Goal: Task Accomplishment & Management: Manage account settings

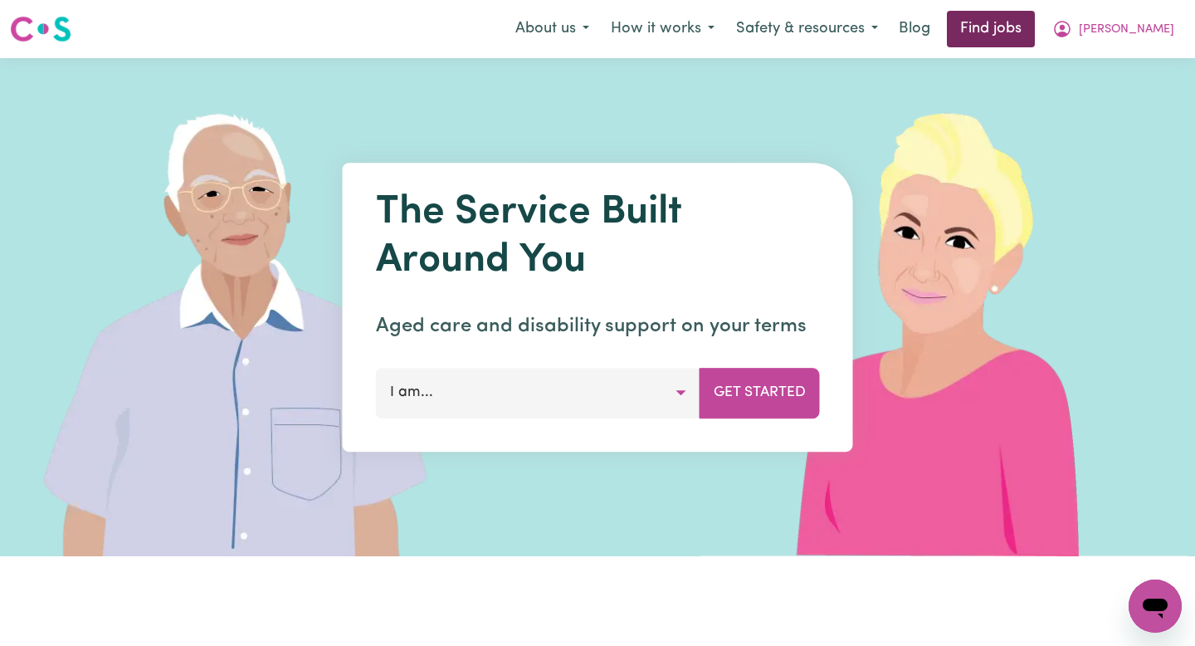
click at [1023, 38] on link "Find jobs" at bounding box center [991, 29] width 88 height 37
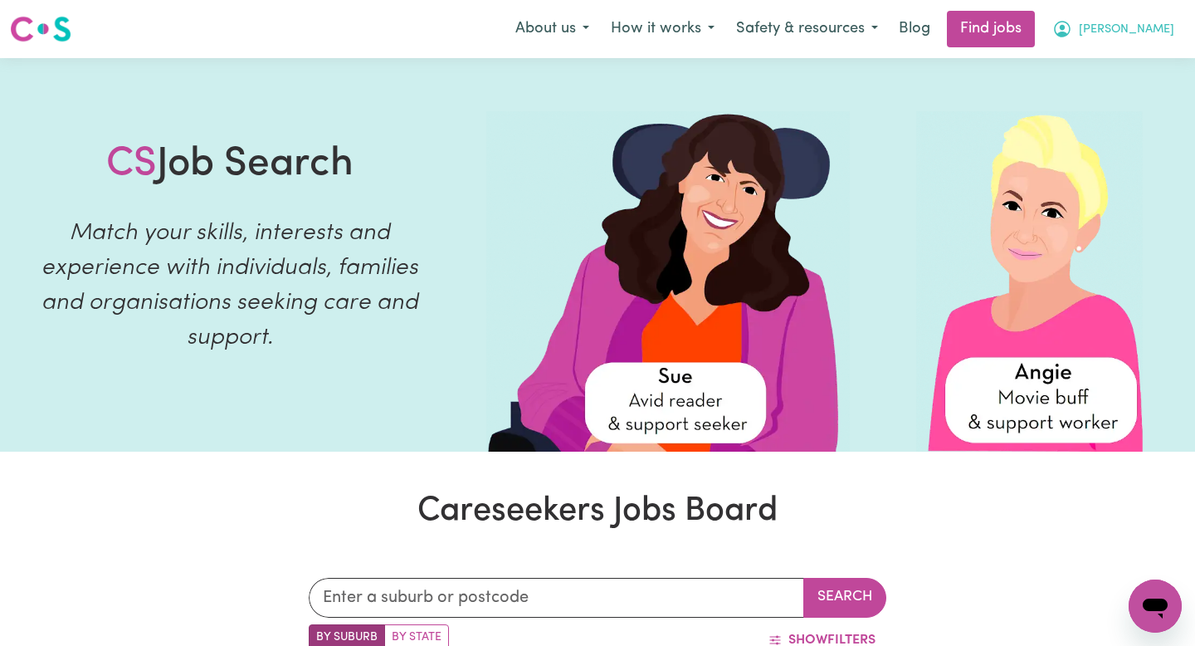
click at [1135, 22] on span "[PERSON_NAME]" at bounding box center [1126, 30] width 95 height 18
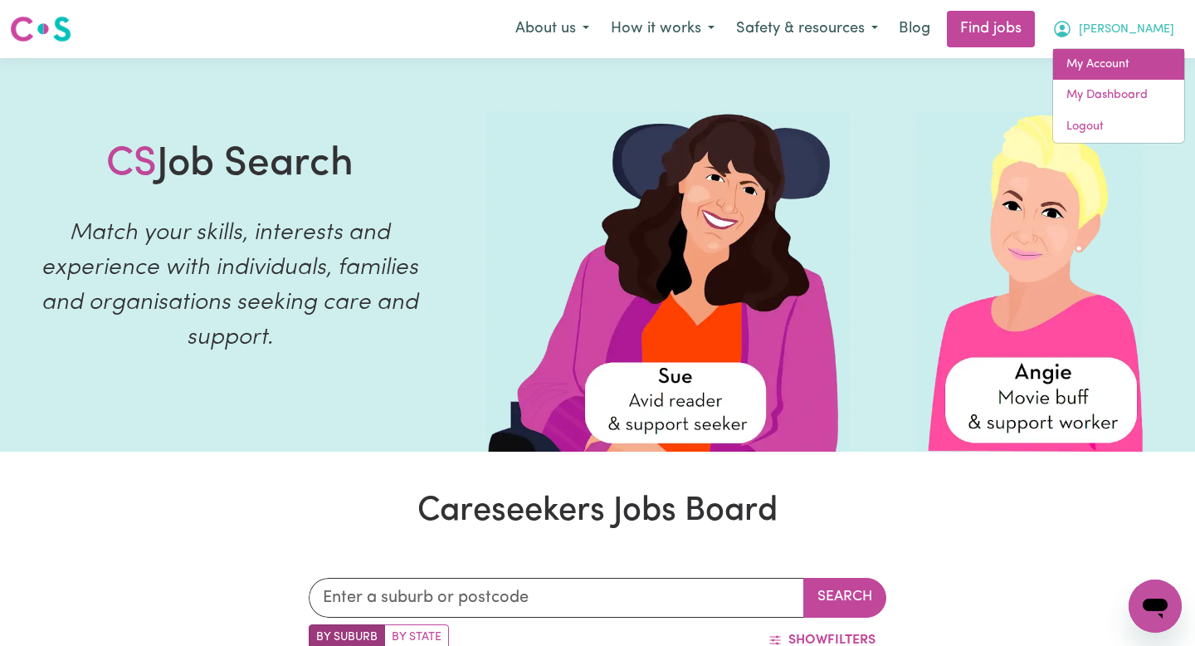
click at [1115, 66] on link "My Account" at bounding box center [1118, 65] width 131 height 32
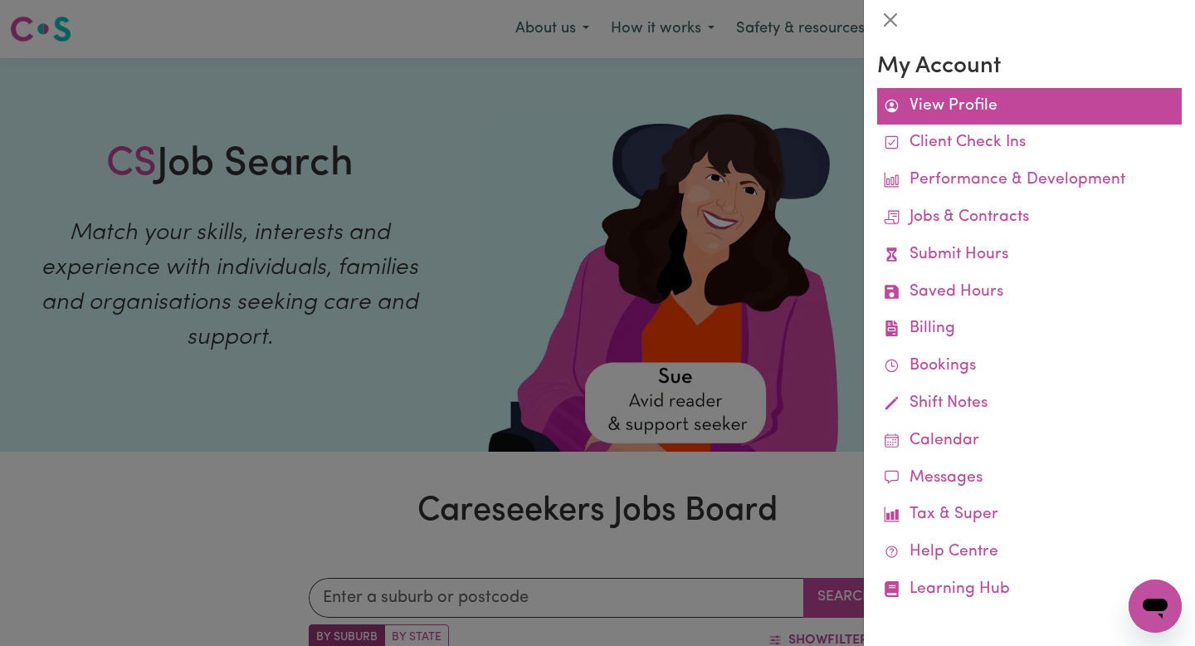
click at [1035, 108] on link "View Profile" at bounding box center [1029, 106] width 305 height 37
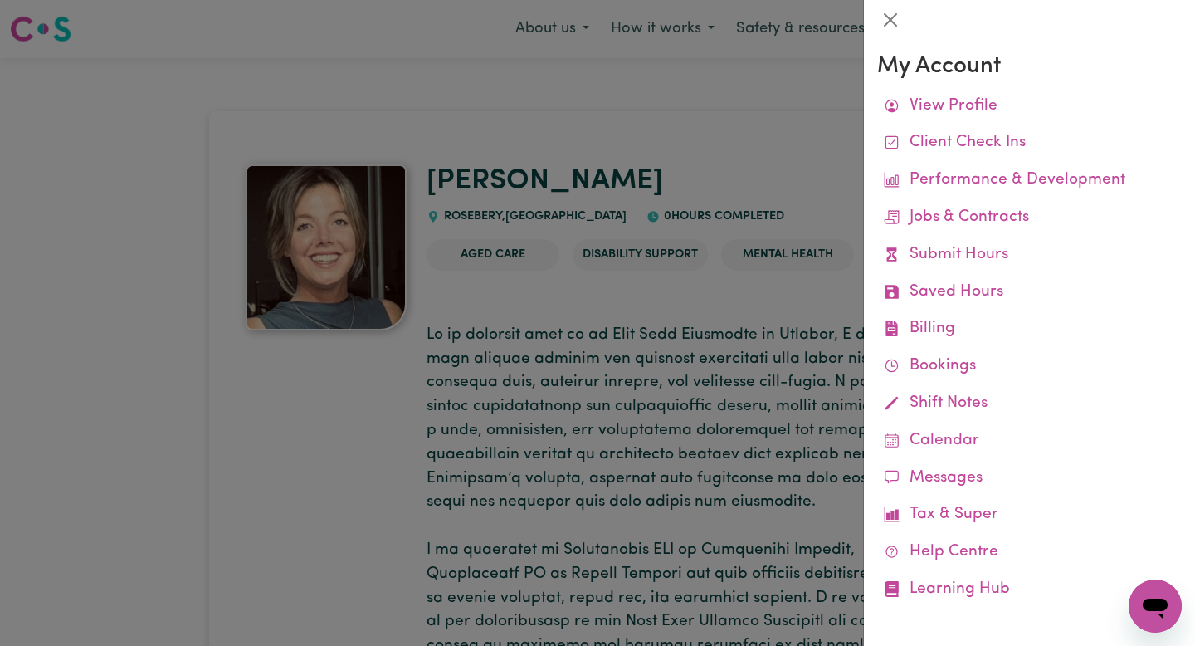
click at [794, 281] on div at bounding box center [597, 323] width 1195 height 646
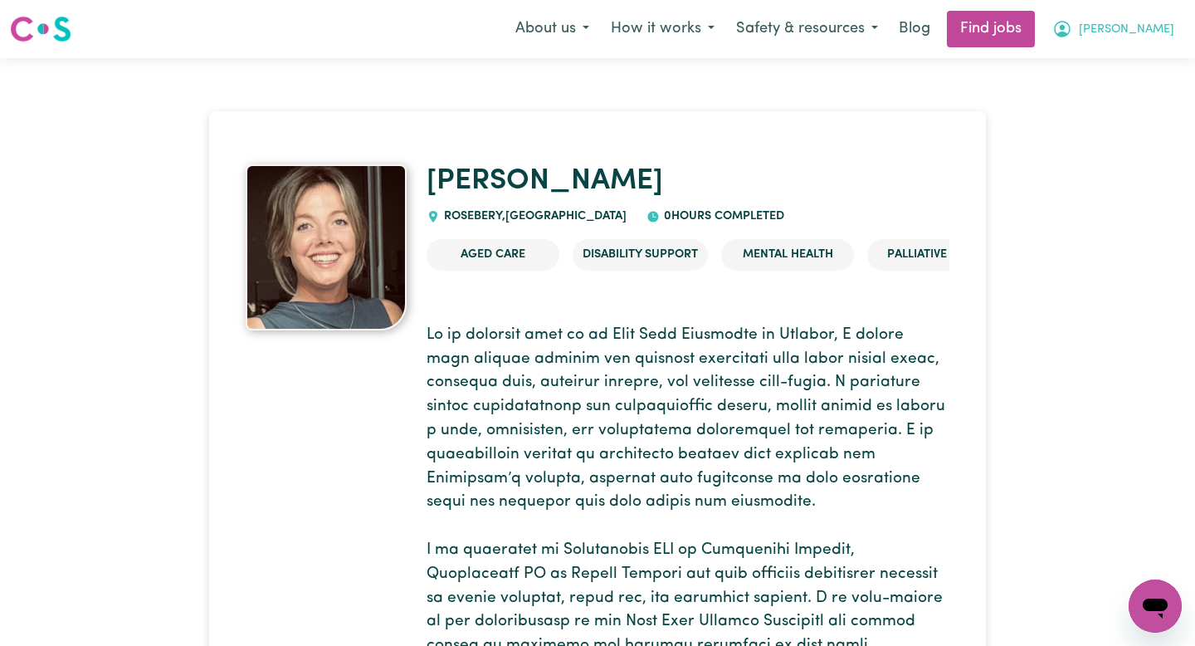
click at [1126, 24] on span "[PERSON_NAME]" at bounding box center [1126, 30] width 95 height 18
click at [1116, 90] on link "My Dashboard" at bounding box center [1118, 96] width 131 height 32
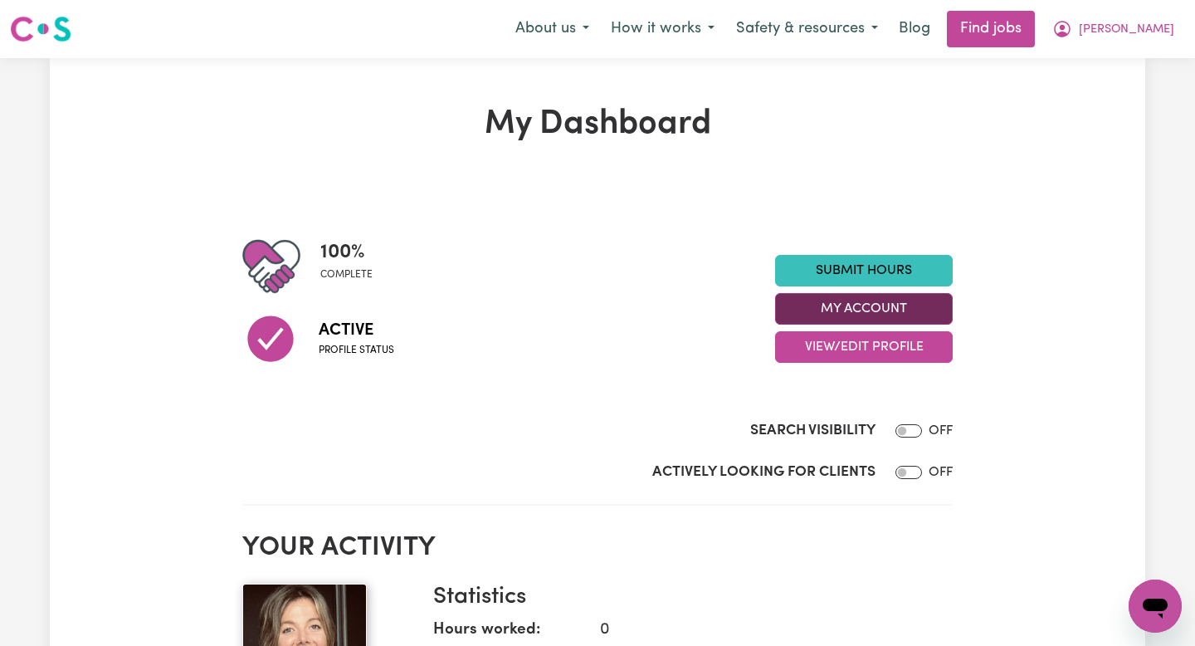
click at [920, 309] on button "My Account" at bounding box center [864, 309] width 178 height 32
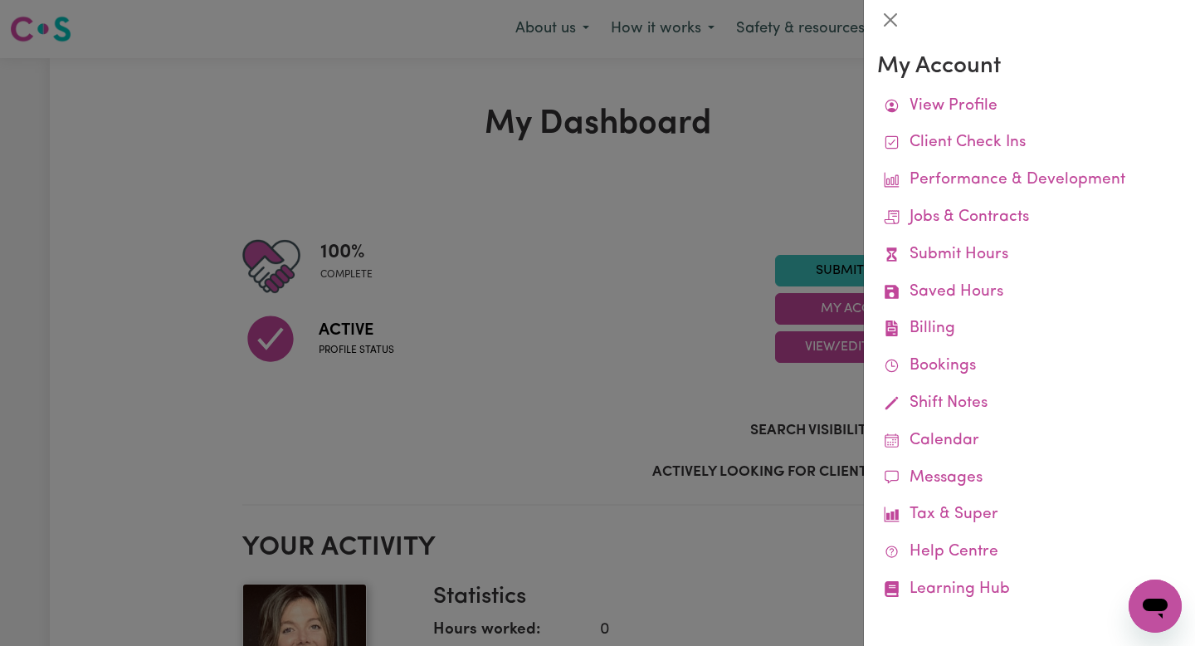
click at [618, 432] on div at bounding box center [597, 323] width 1195 height 646
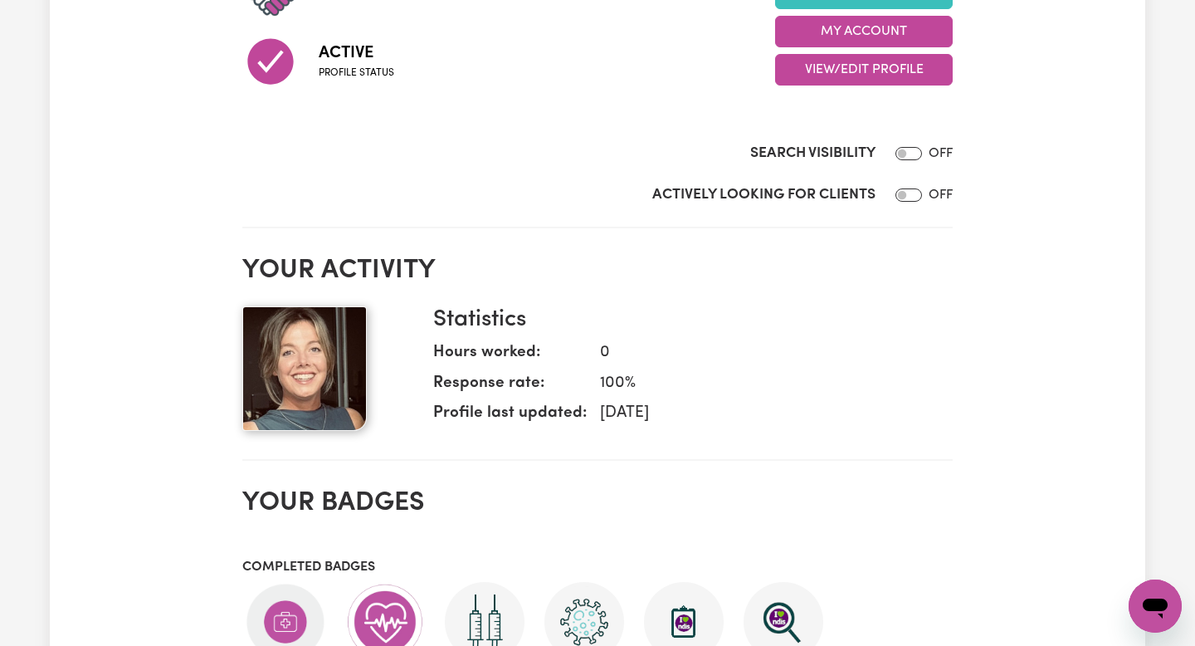
scroll to position [42, 0]
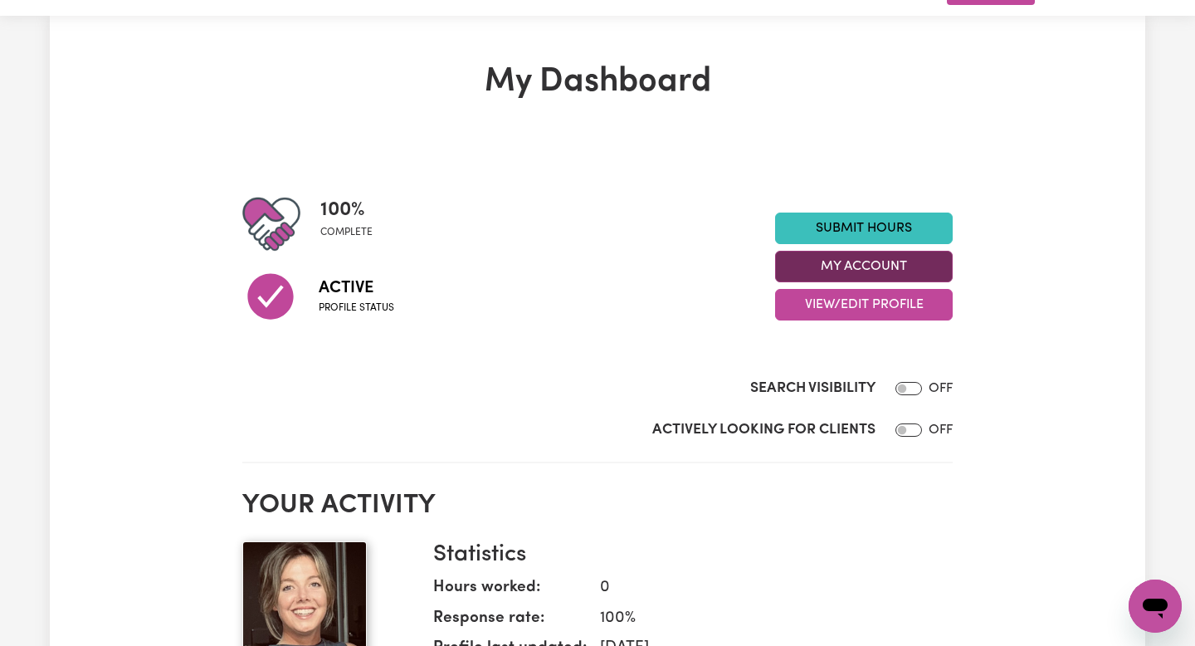
click at [890, 261] on button "My Account" at bounding box center [864, 267] width 178 height 32
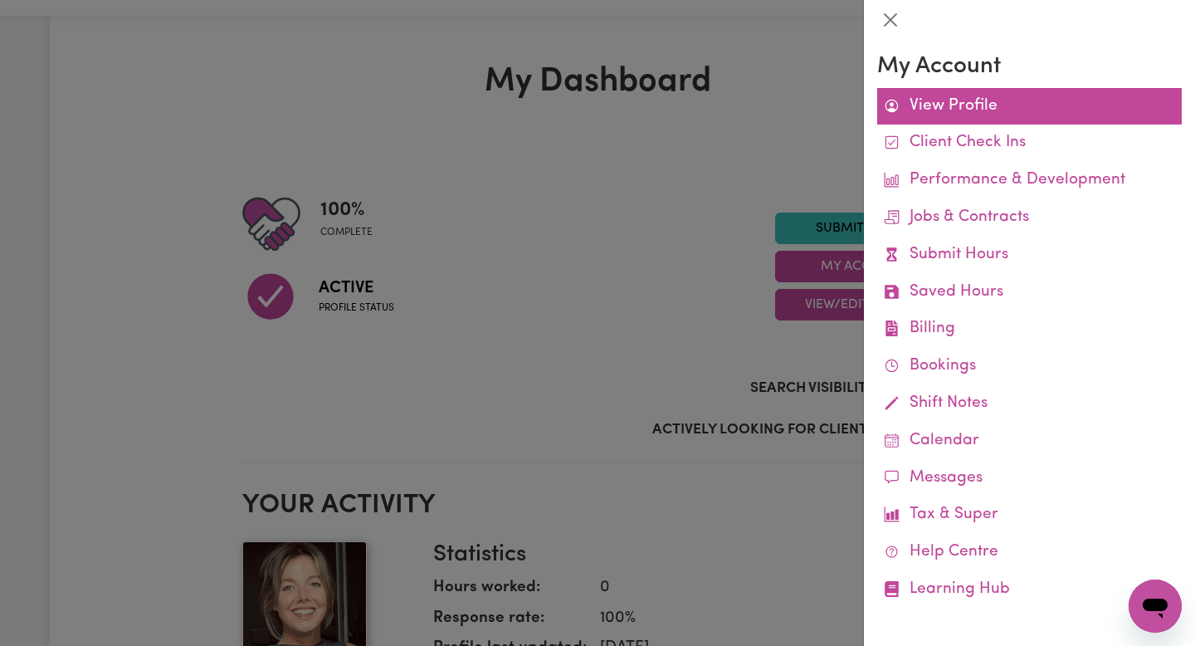
click at [1023, 105] on link "View Profile" at bounding box center [1029, 106] width 305 height 37
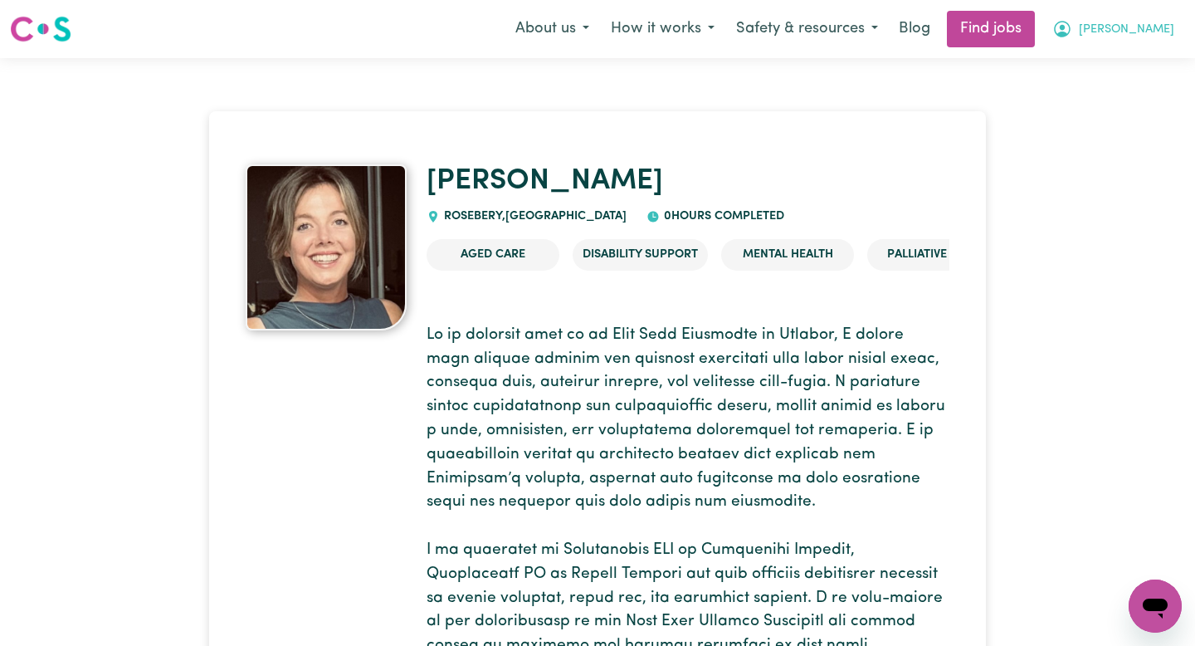
click at [1119, 22] on span "[PERSON_NAME]" at bounding box center [1126, 30] width 95 height 18
click at [1076, 87] on link "My Dashboard" at bounding box center [1118, 96] width 131 height 32
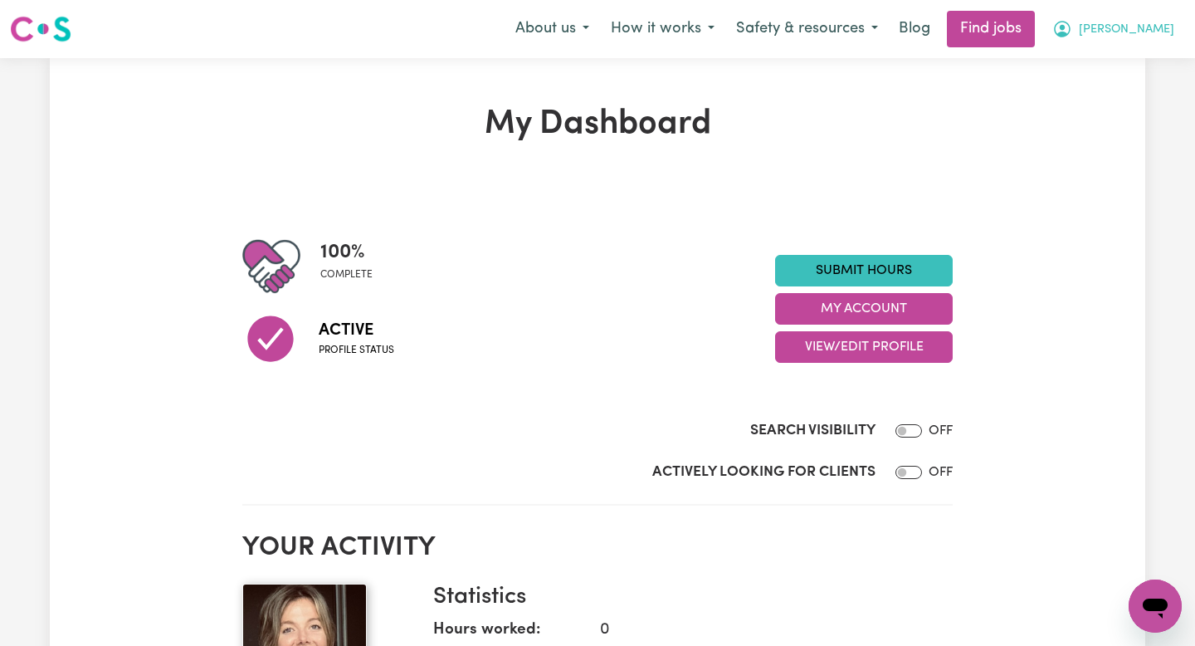
click at [1099, 33] on span "[PERSON_NAME]" at bounding box center [1126, 30] width 95 height 18
click at [1096, 56] on link "My Account" at bounding box center [1118, 65] width 131 height 32
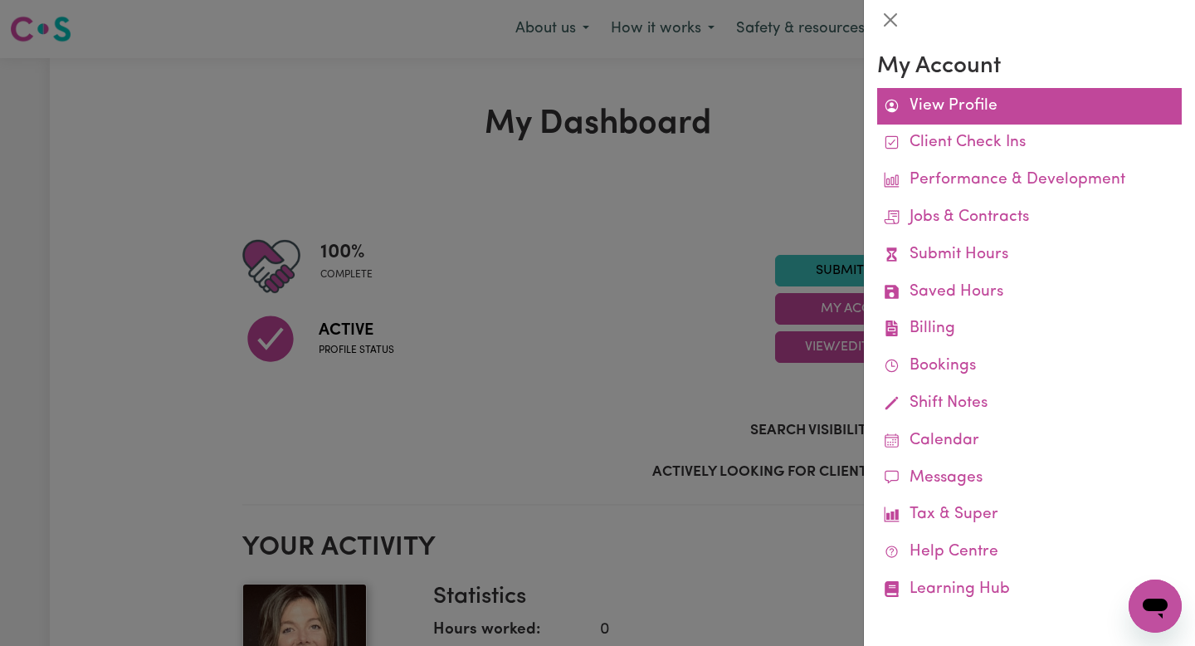
click at [1091, 117] on link "View Profile" at bounding box center [1029, 106] width 305 height 37
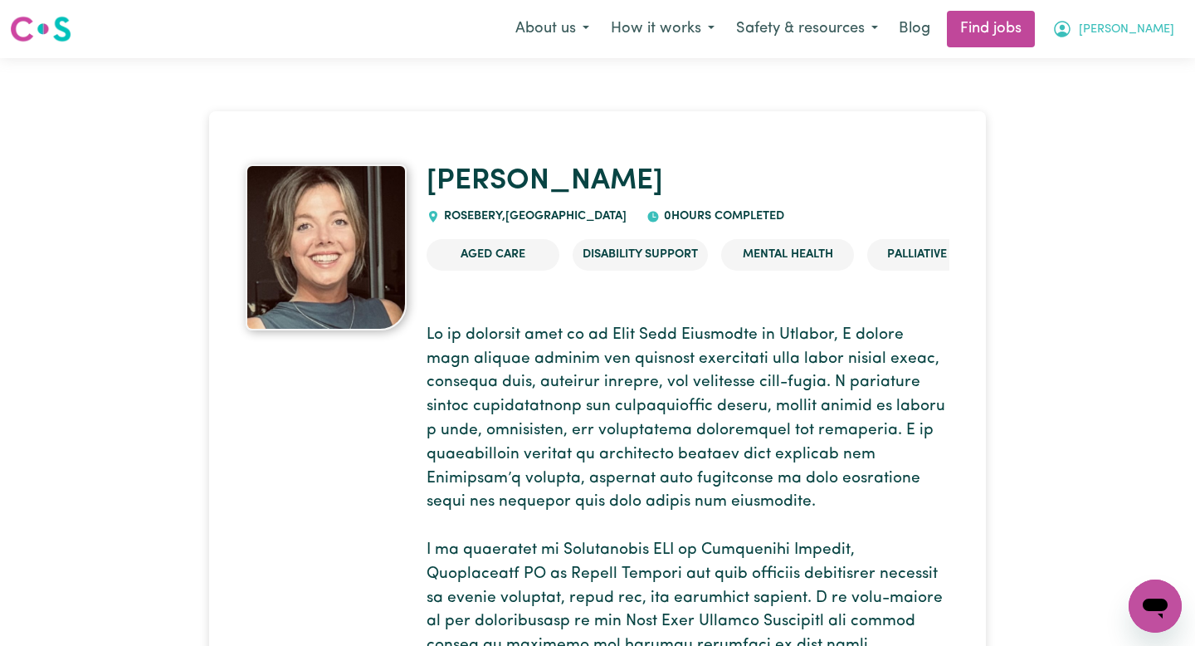
click at [1101, 40] on button "[PERSON_NAME]" at bounding box center [1114, 29] width 144 height 35
click at [1085, 103] on link "My Dashboard" at bounding box center [1118, 96] width 131 height 32
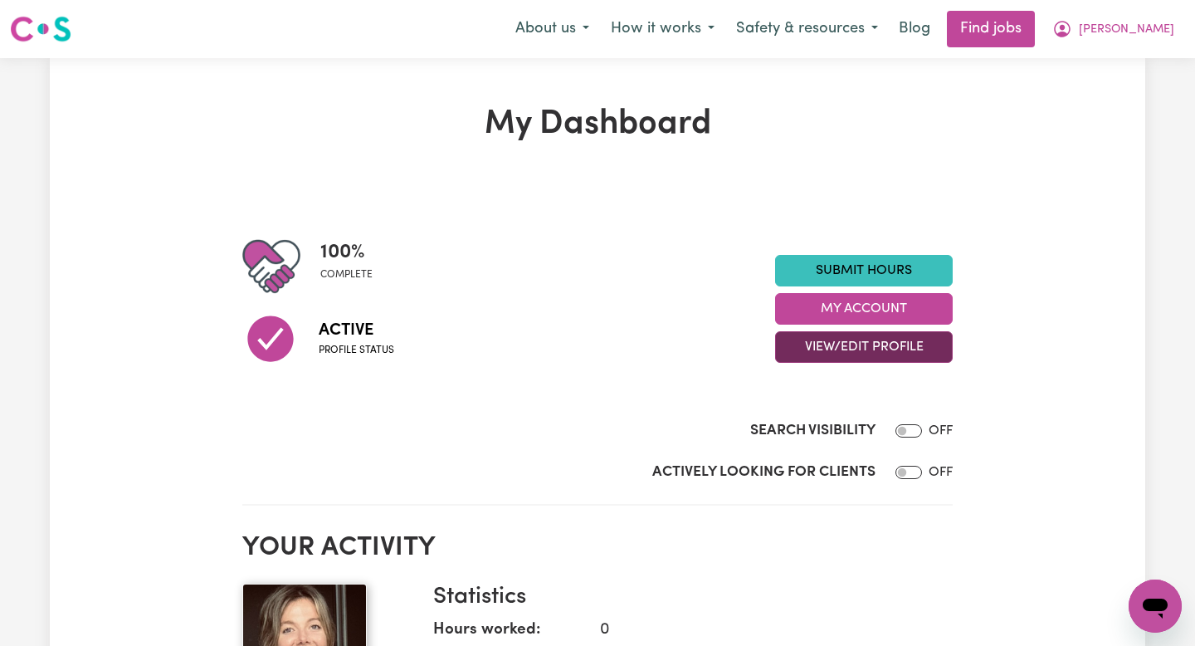
click at [884, 347] on button "View/Edit Profile" at bounding box center [864, 347] width 178 height 32
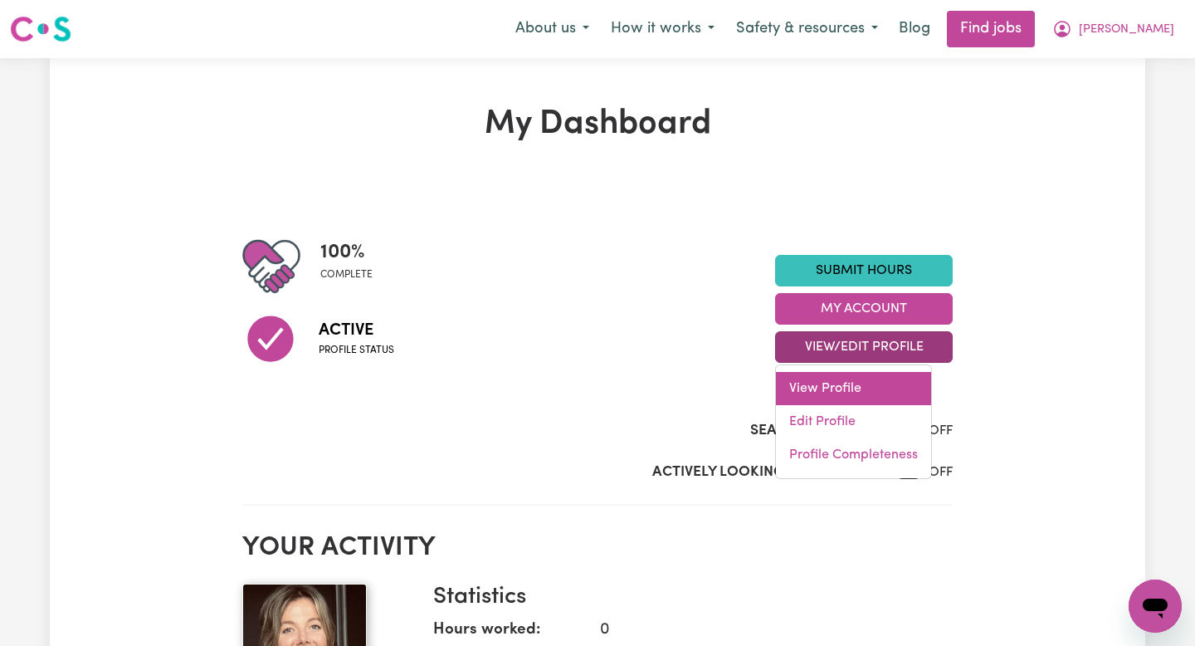
click at [788, 399] on link "View Profile" at bounding box center [853, 388] width 155 height 33
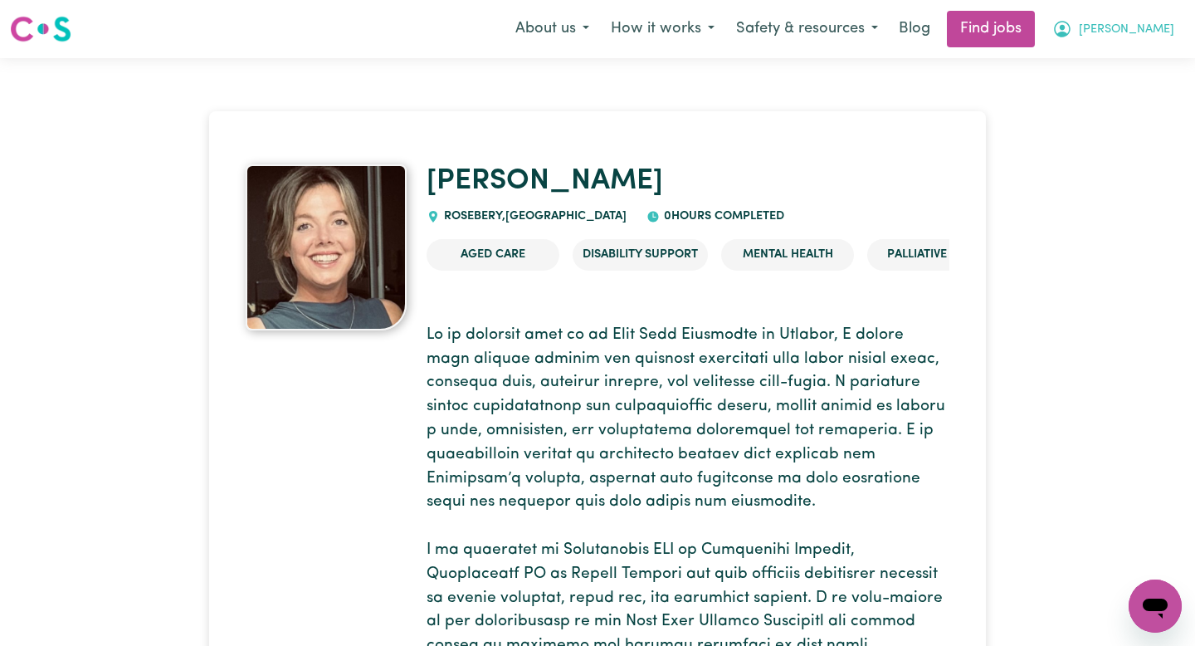
click at [1072, 20] on icon "My Account" at bounding box center [1062, 29] width 20 height 20
click at [1077, 59] on link "My Account" at bounding box center [1118, 65] width 131 height 32
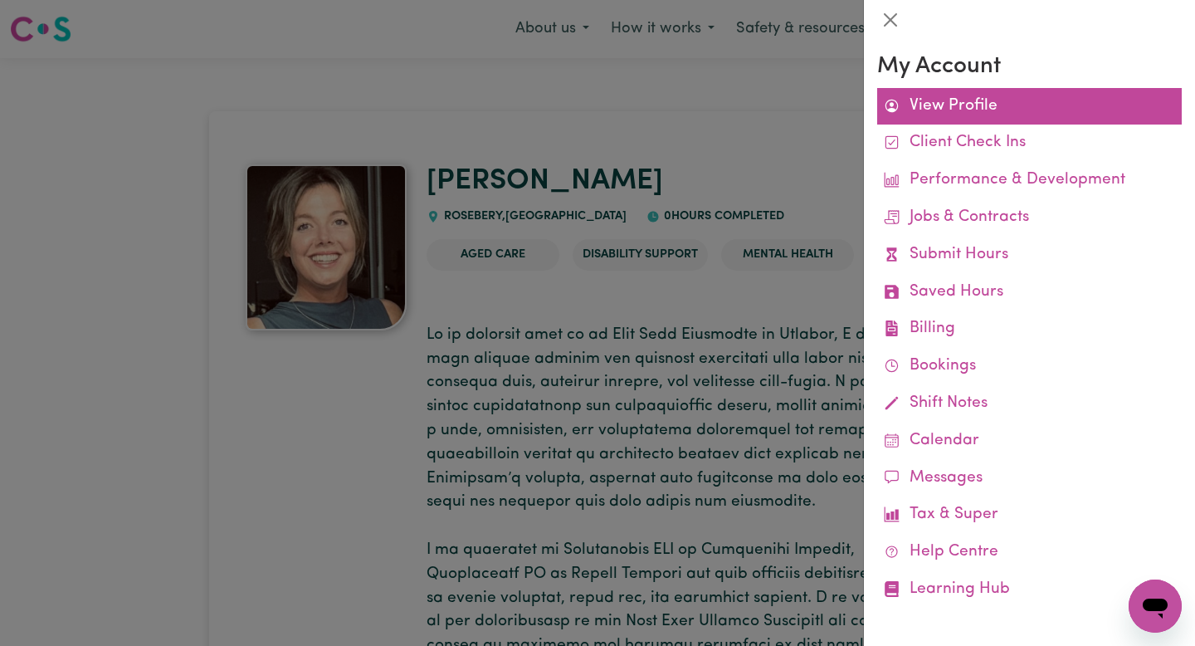
click at [949, 105] on link "View Profile" at bounding box center [1029, 106] width 305 height 37
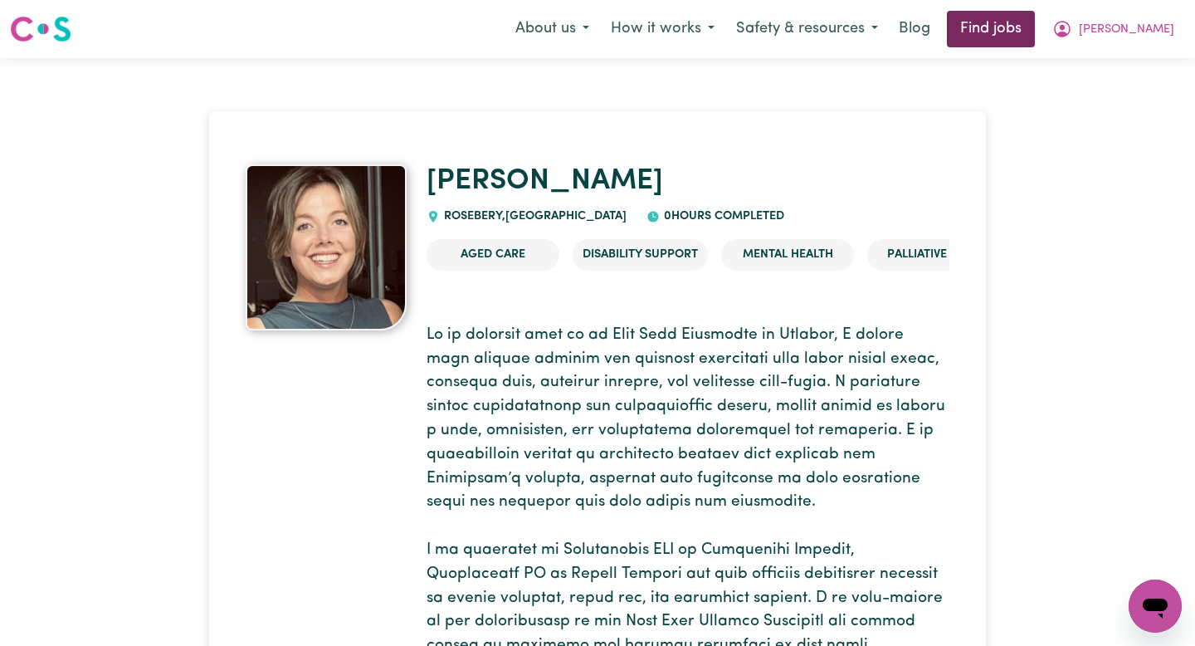
click at [1022, 38] on link "Find jobs" at bounding box center [991, 29] width 88 height 37
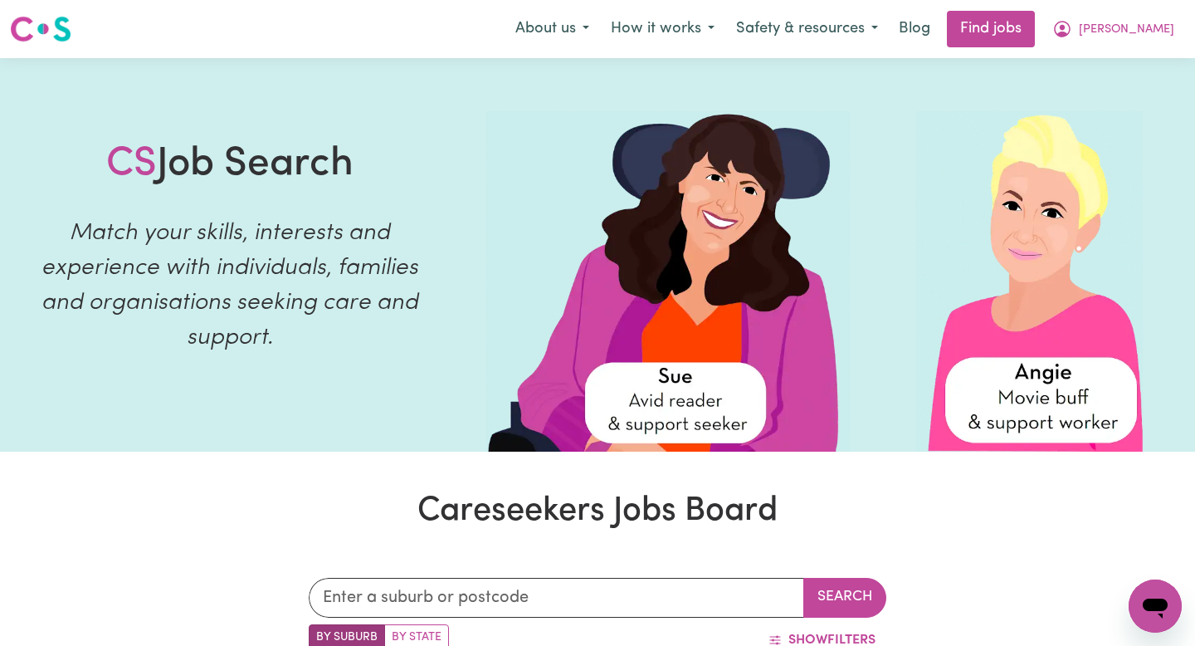
click at [1119, 46] on div "Menu About us How it works Safety & resources Blog Find jobs [PERSON_NAME]" at bounding box center [597, 29] width 1195 height 38
click at [1120, 27] on span "[PERSON_NAME]" at bounding box center [1126, 30] width 95 height 18
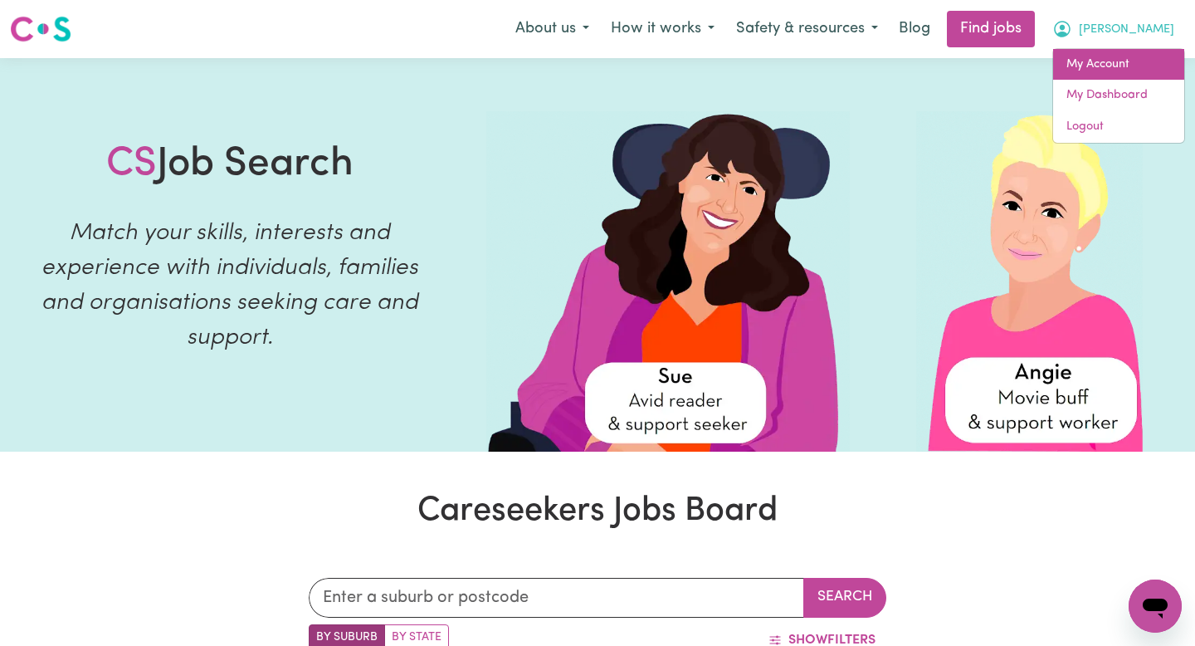
click at [1105, 61] on link "My Account" at bounding box center [1118, 65] width 131 height 32
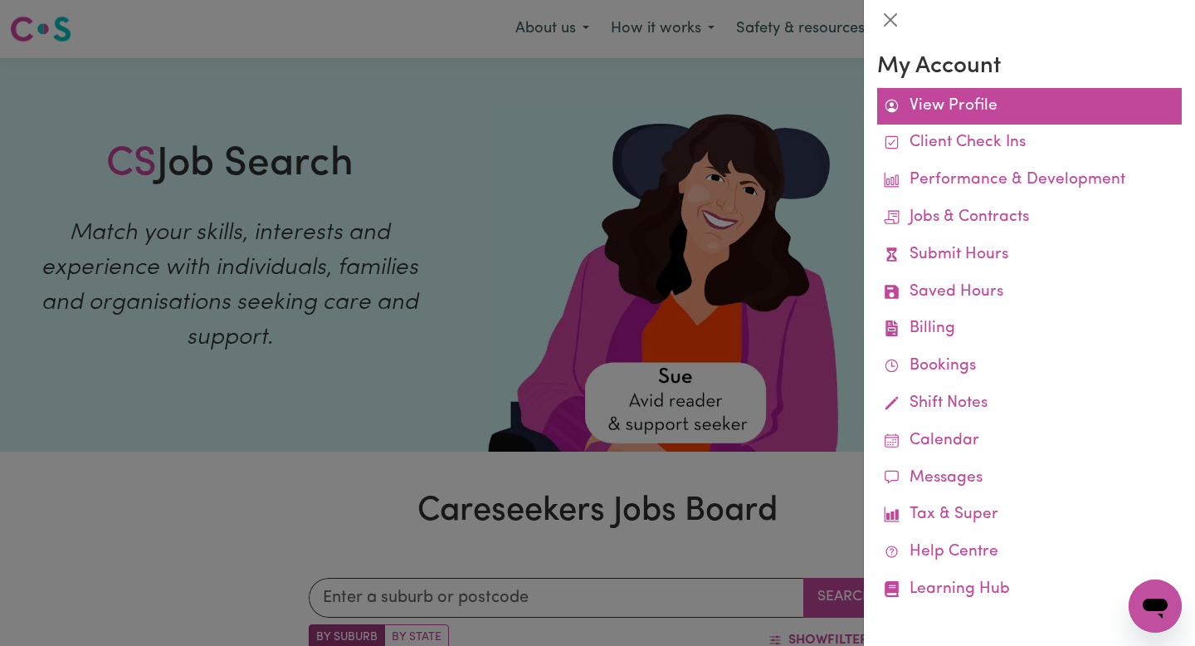
click at [1049, 107] on link "View Profile" at bounding box center [1029, 106] width 305 height 37
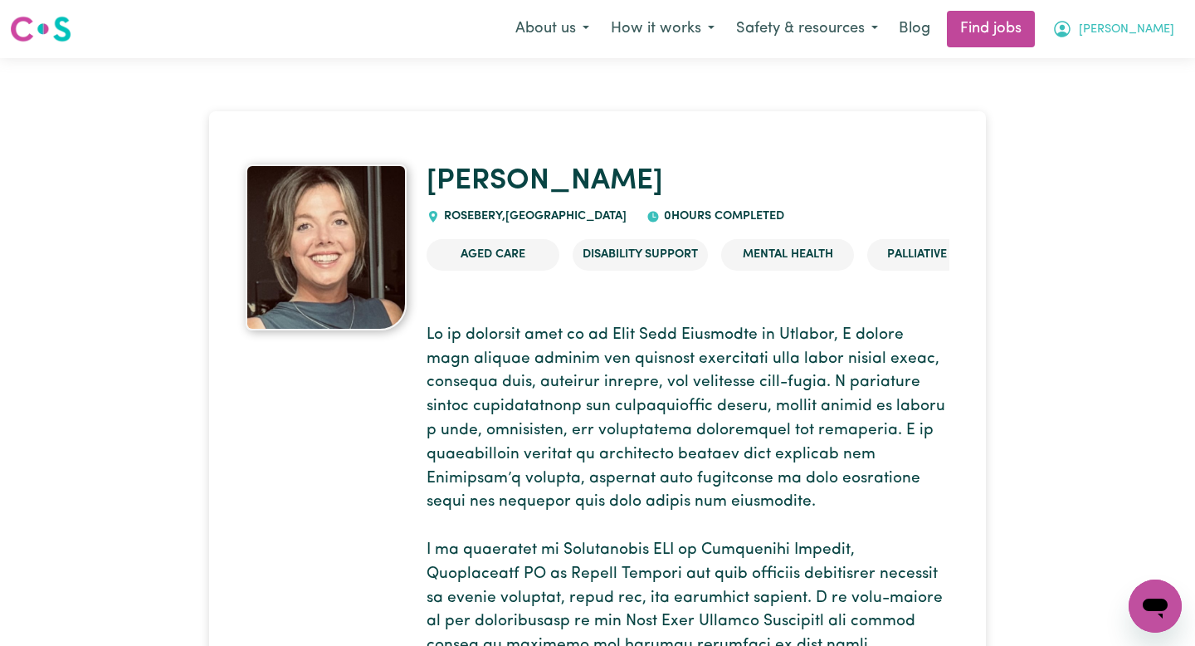
click at [1098, 41] on button "[PERSON_NAME]" at bounding box center [1114, 29] width 144 height 35
click at [1096, 89] on link "My Dashboard" at bounding box center [1118, 96] width 131 height 32
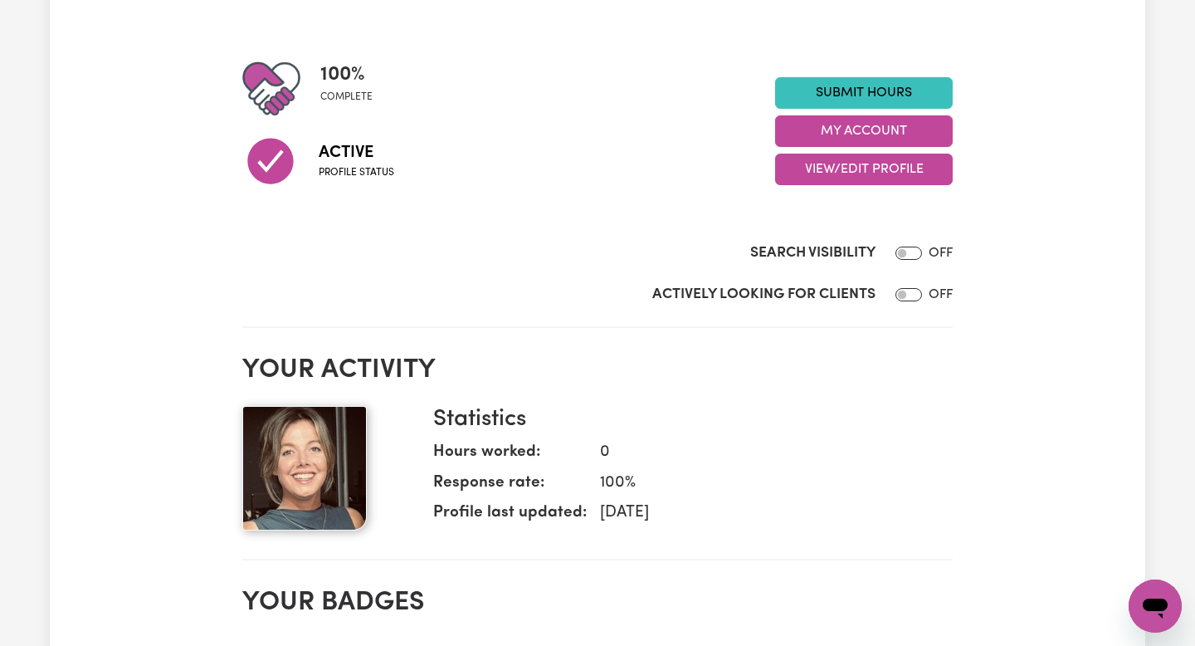
scroll to position [128, 0]
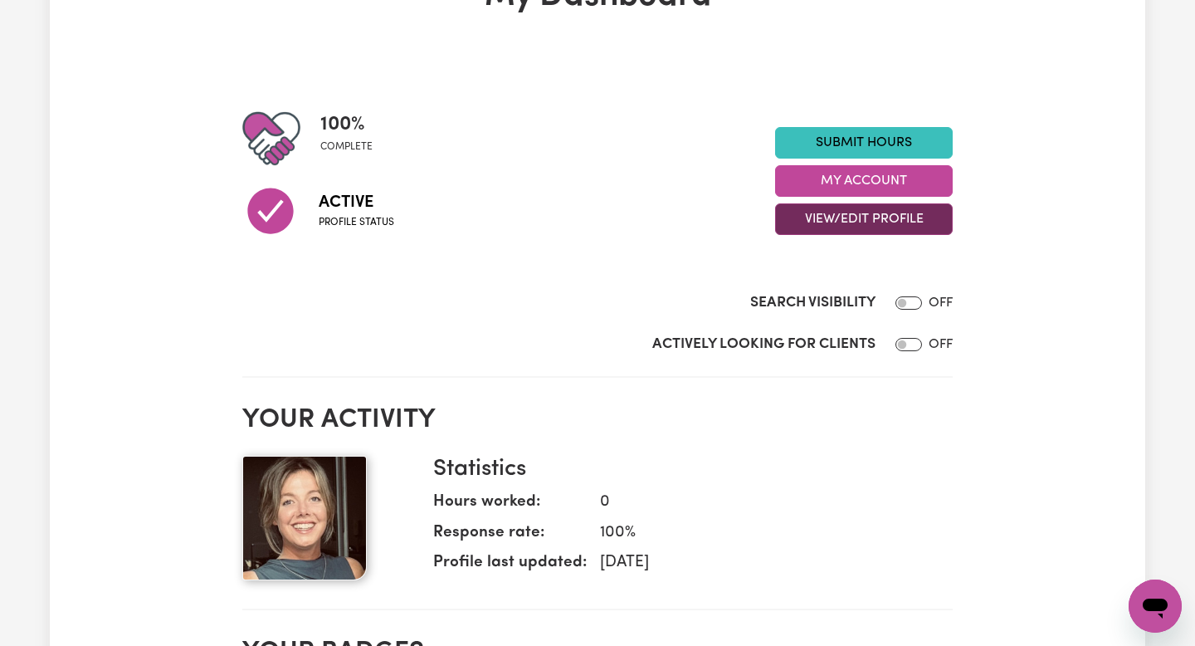
click at [832, 208] on button "View/Edit Profile" at bounding box center [864, 219] width 178 height 32
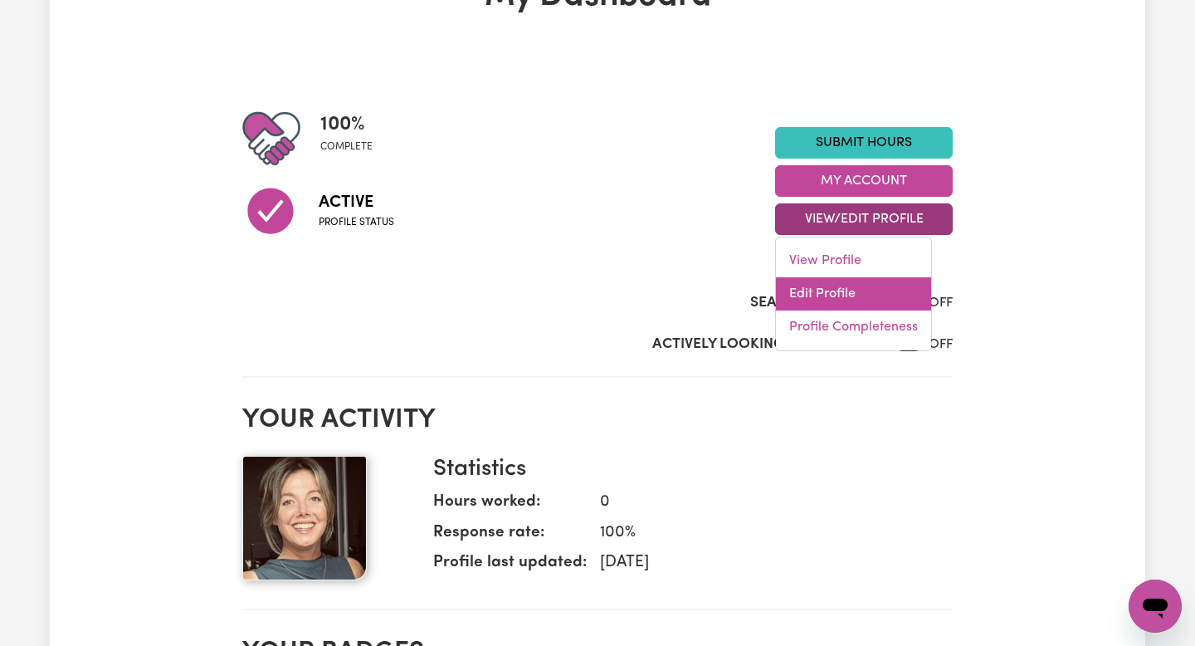
click at [828, 289] on link "Edit Profile" at bounding box center [853, 293] width 155 height 33
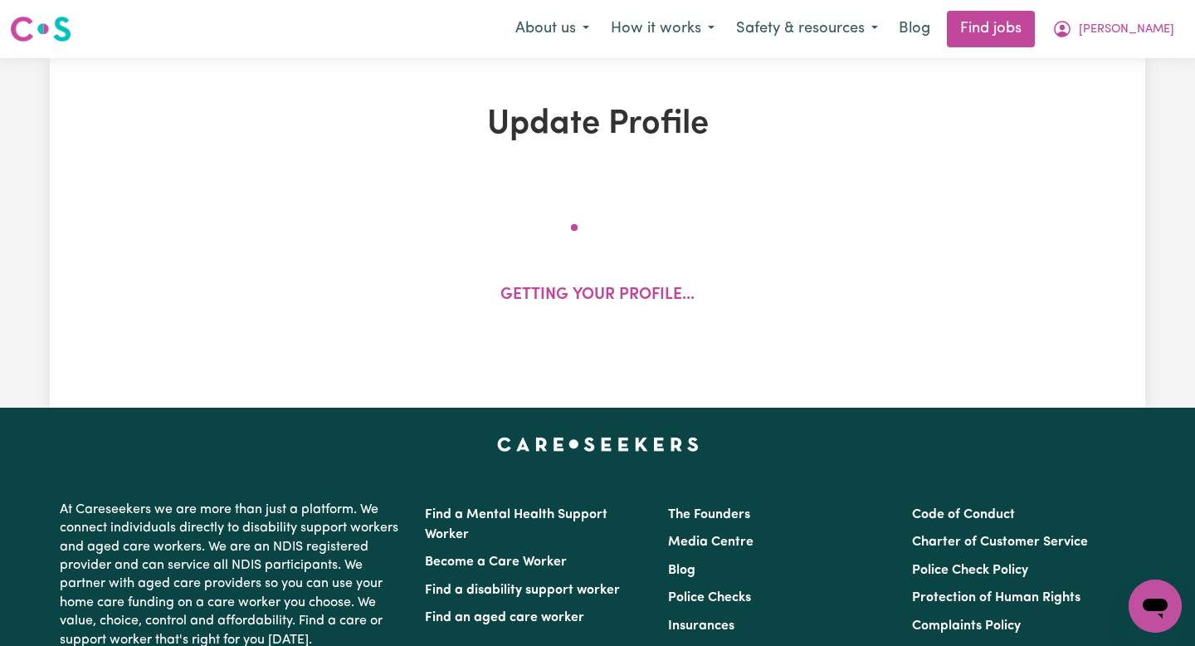
select select "[DEMOGRAPHIC_DATA]"
select select "Student Visa"
select select "Studying a healthcare related degree or qualification"
select select "63"
select select "85"
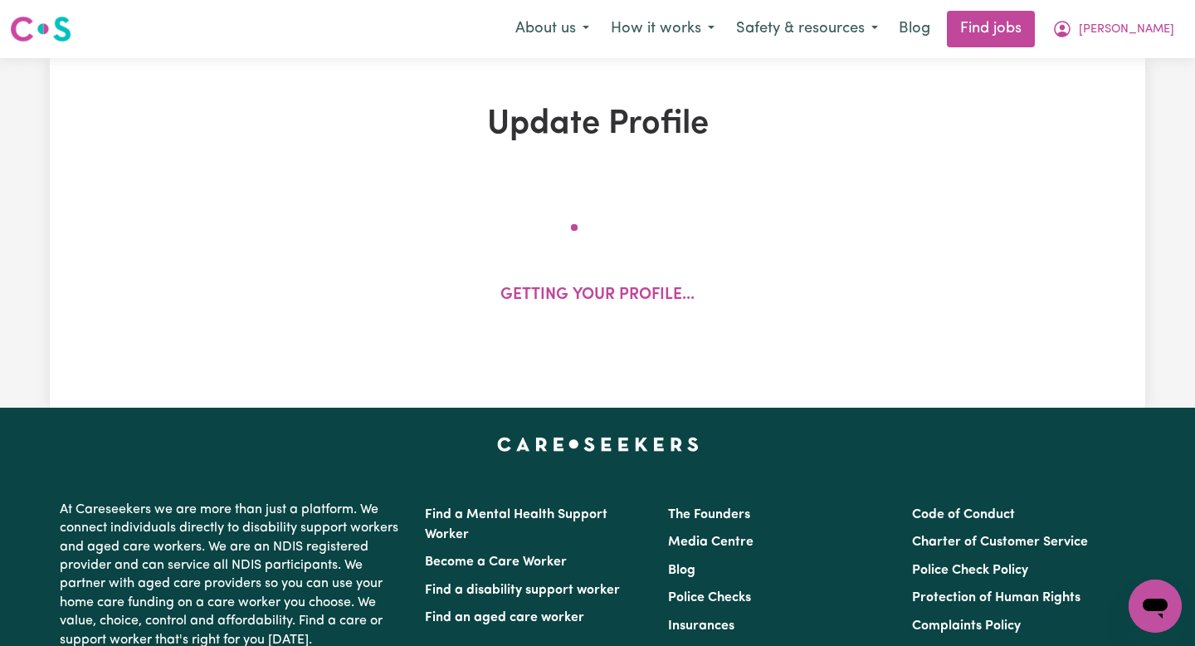
select select "95"
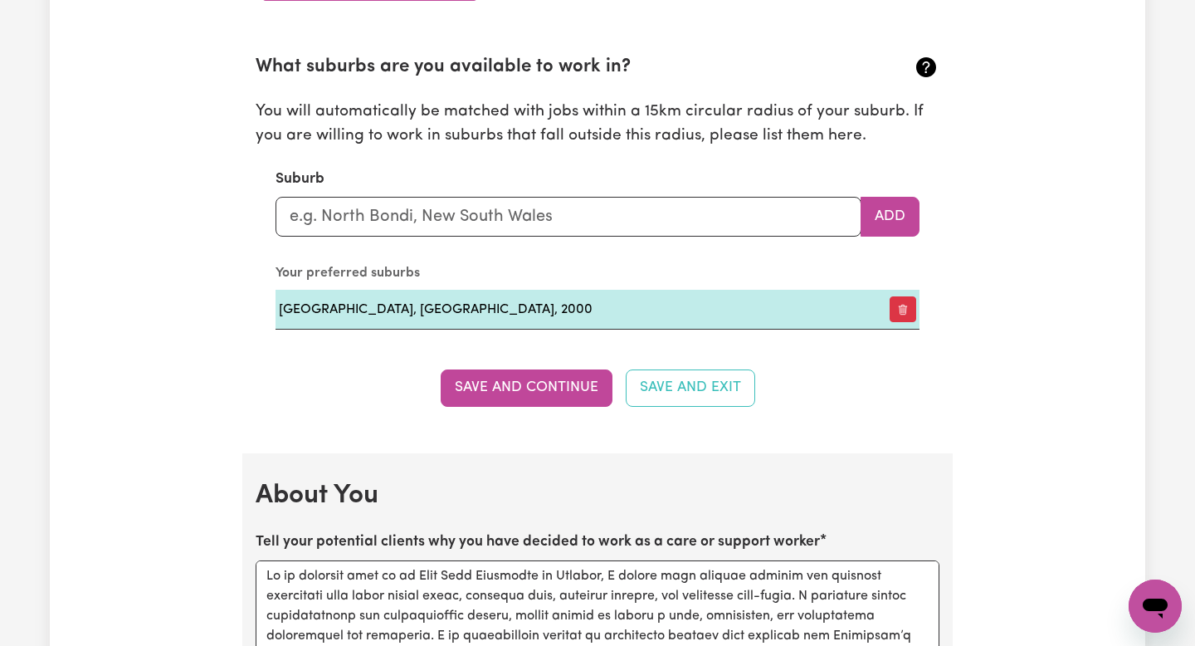
scroll to position [1872, 0]
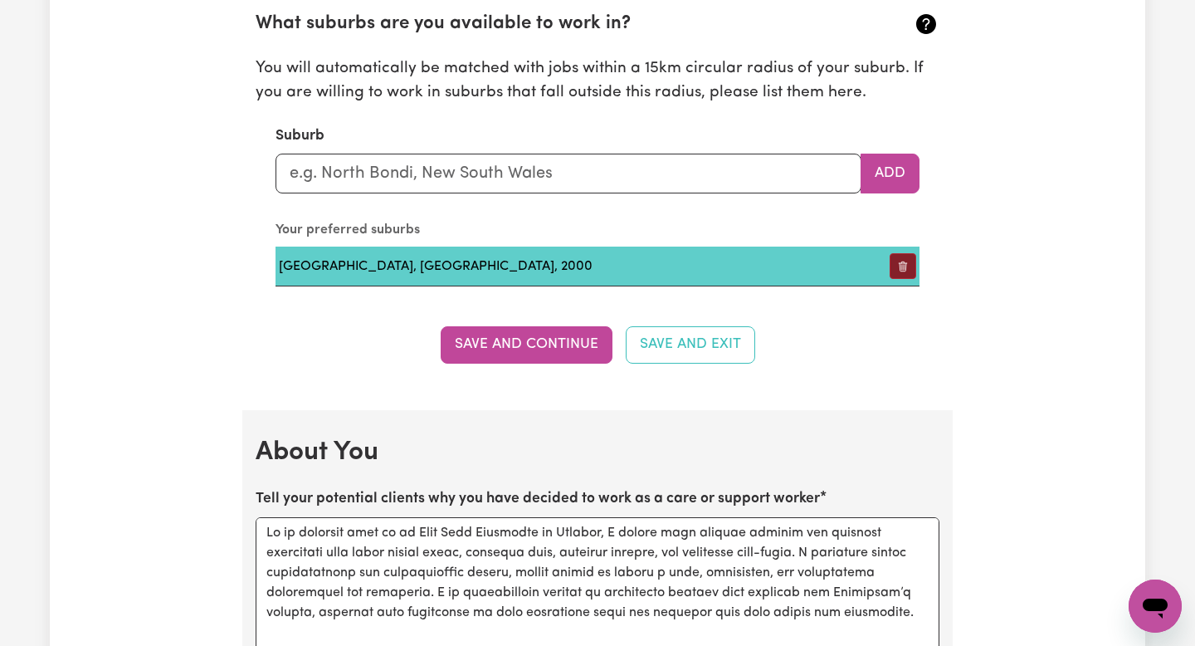
click at [896, 270] on button "button" at bounding box center [903, 266] width 27 height 26
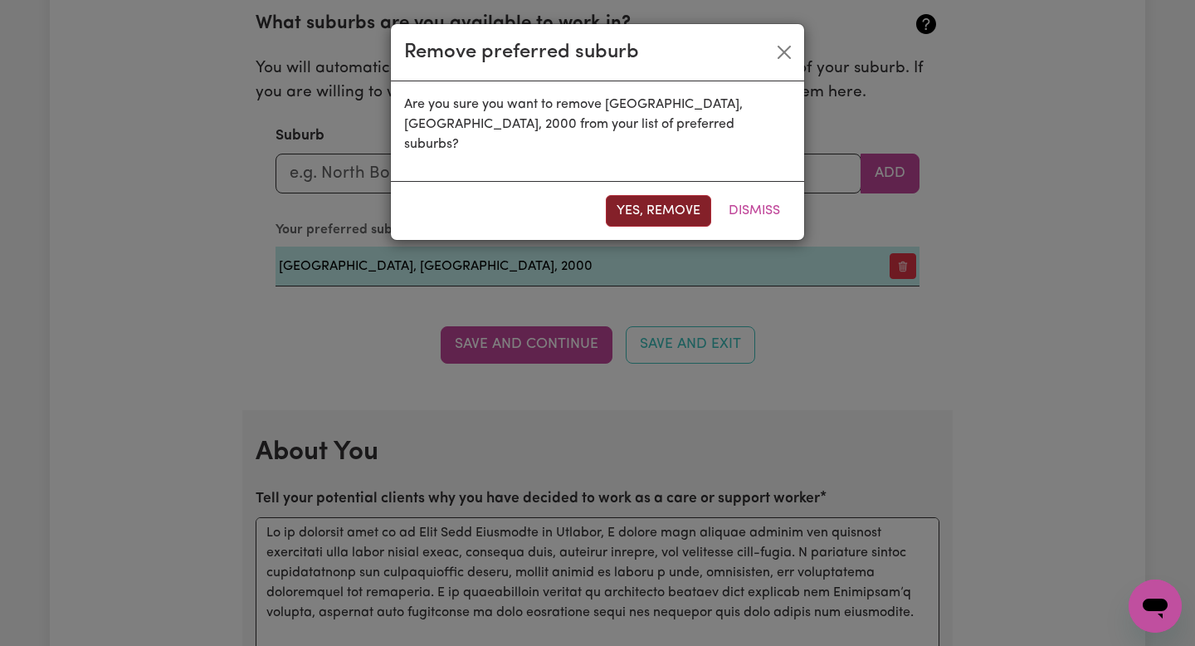
click at [663, 204] on button "Yes, remove" at bounding box center [658, 211] width 105 height 32
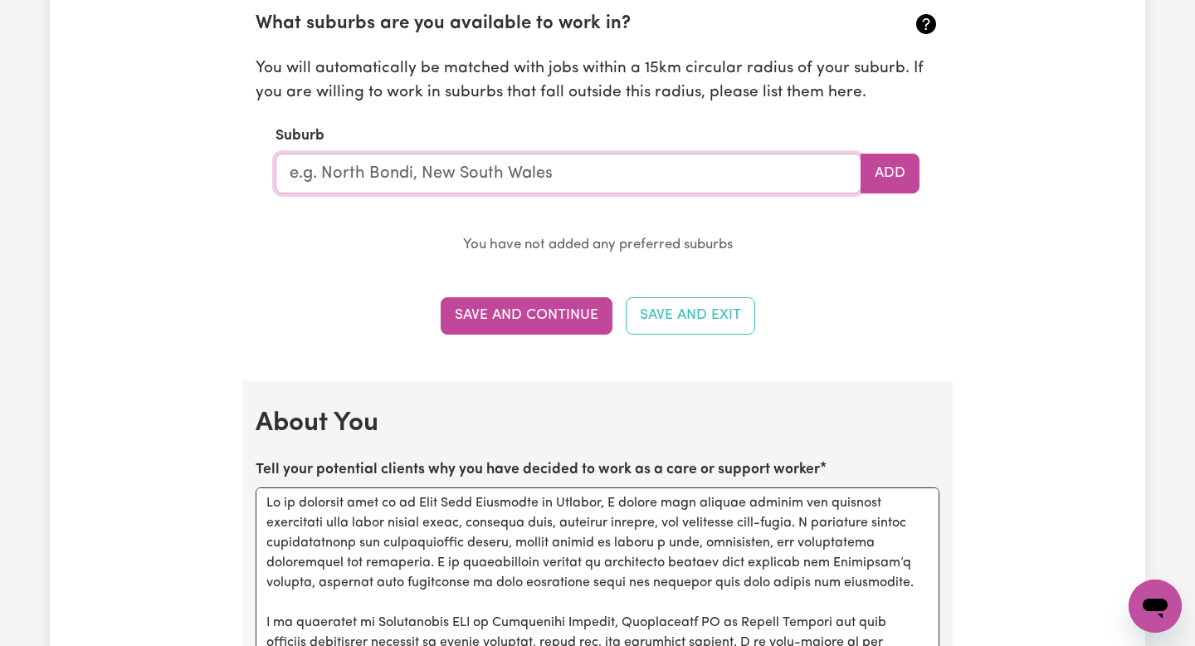
click at [619, 173] on input "text" at bounding box center [569, 174] width 586 height 40
type input "can"
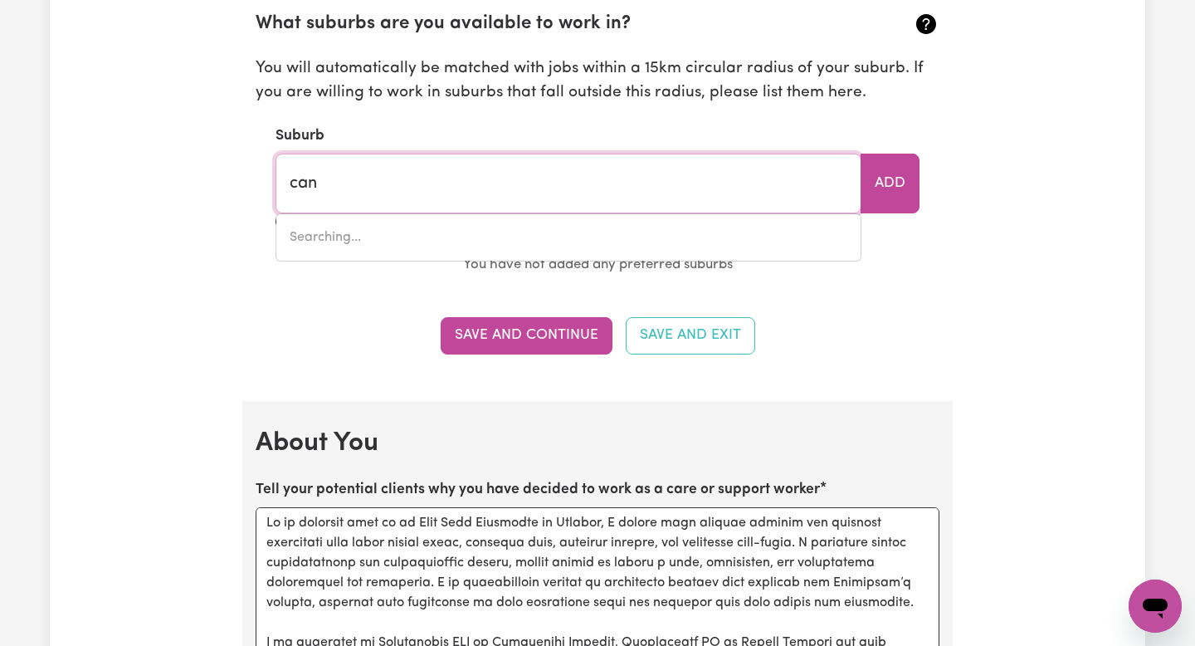
type input "[GEOGRAPHIC_DATA], [GEOGRAPHIC_DATA], 2046"
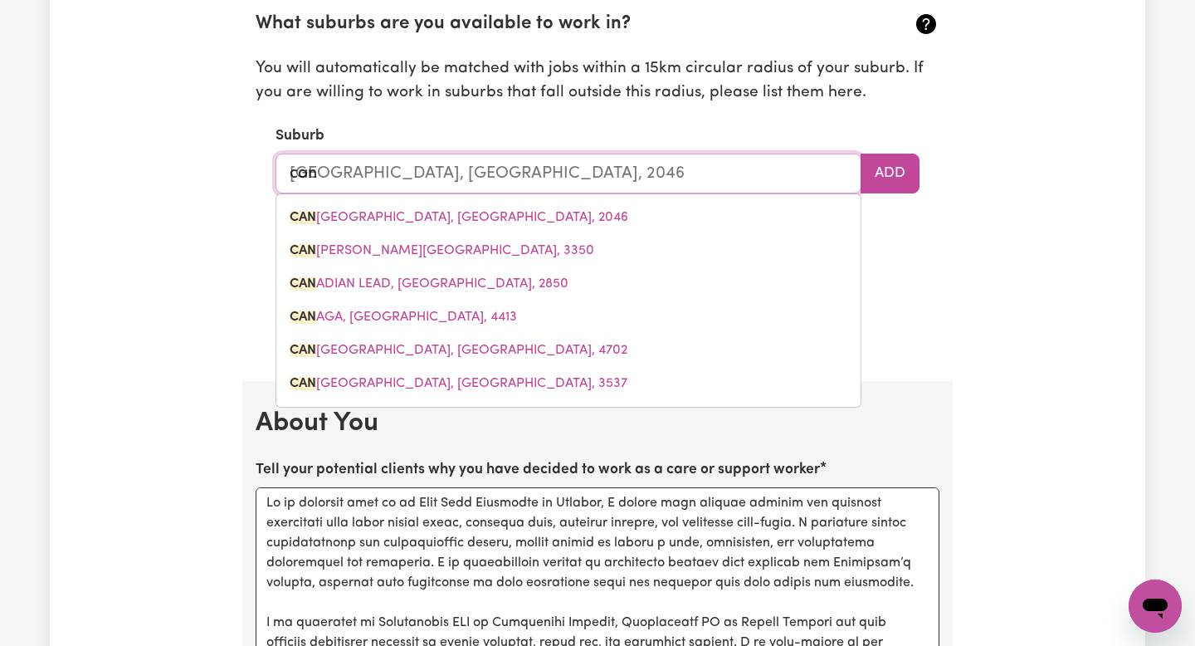
type input "canb"
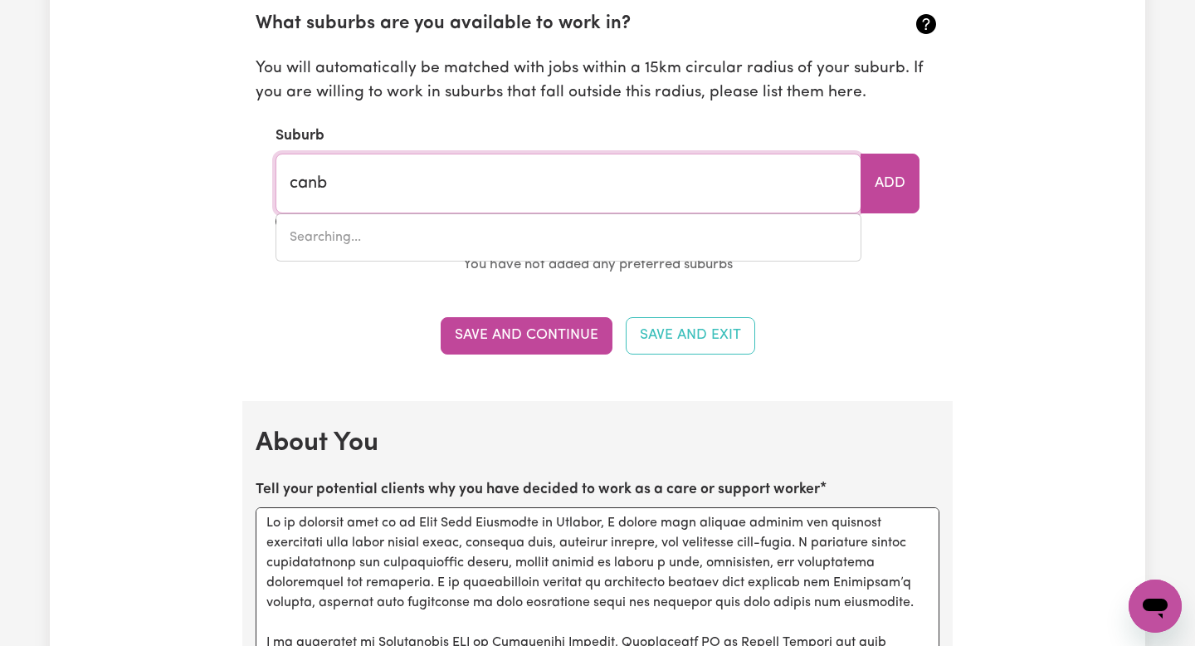
type input "can"
type input "[GEOGRAPHIC_DATA], [GEOGRAPHIC_DATA], 2046"
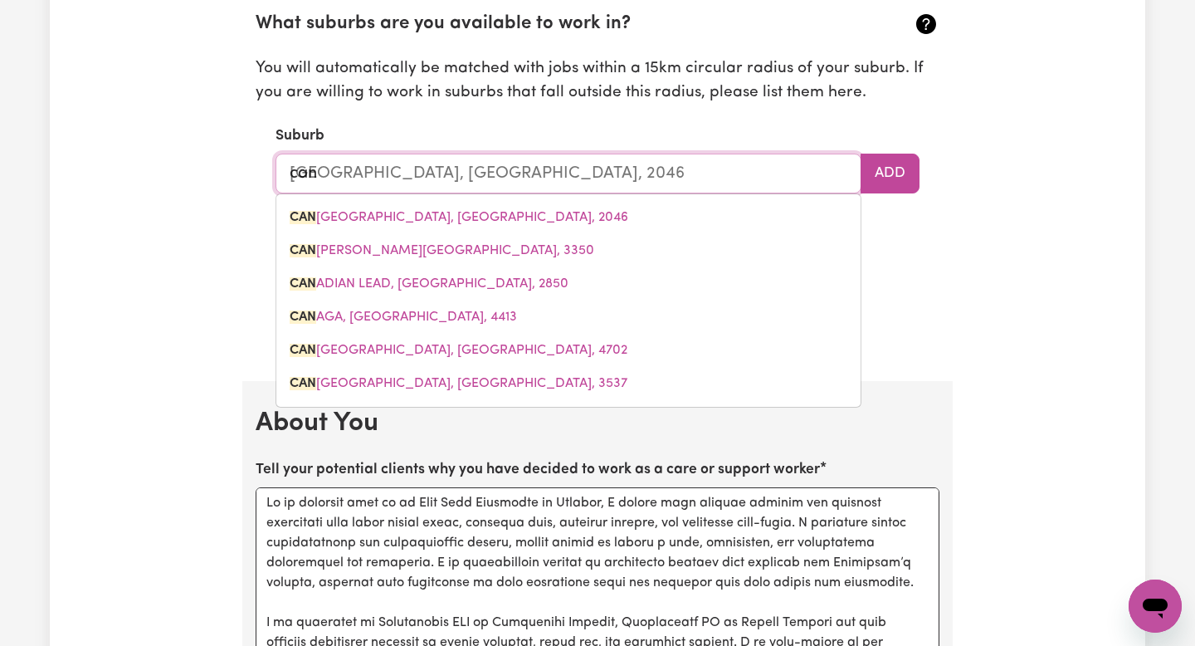
type input "ca"
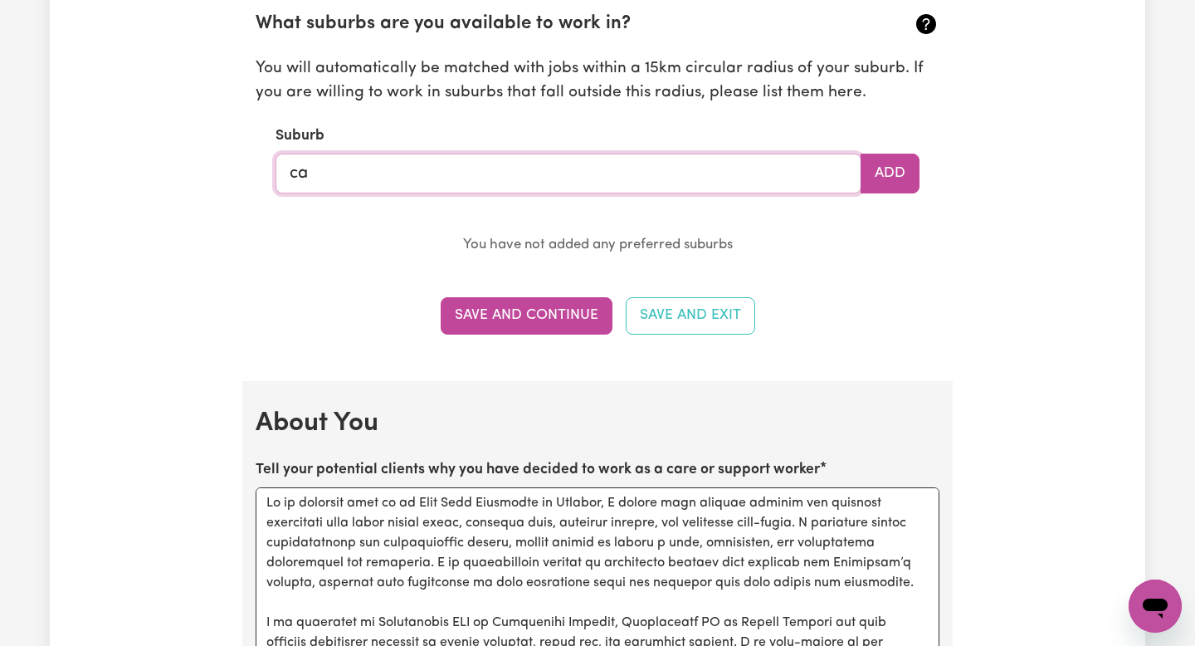
type input "can"
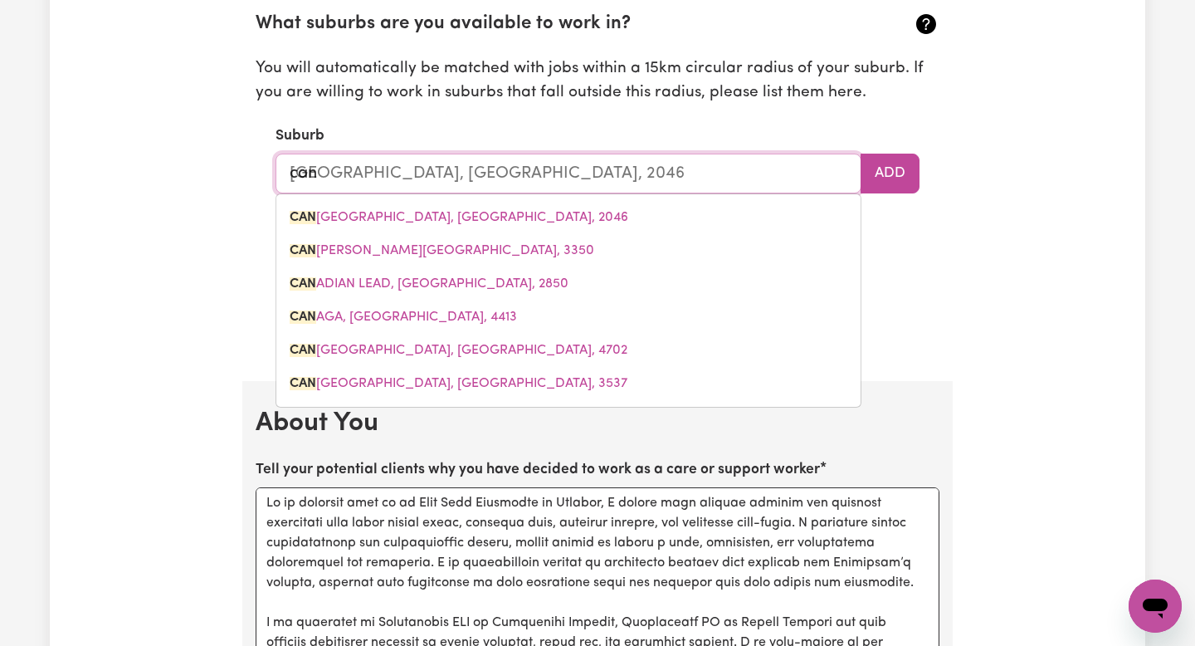
type input "canBELEGO, [GEOGRAPHIC_DATA], 2835"
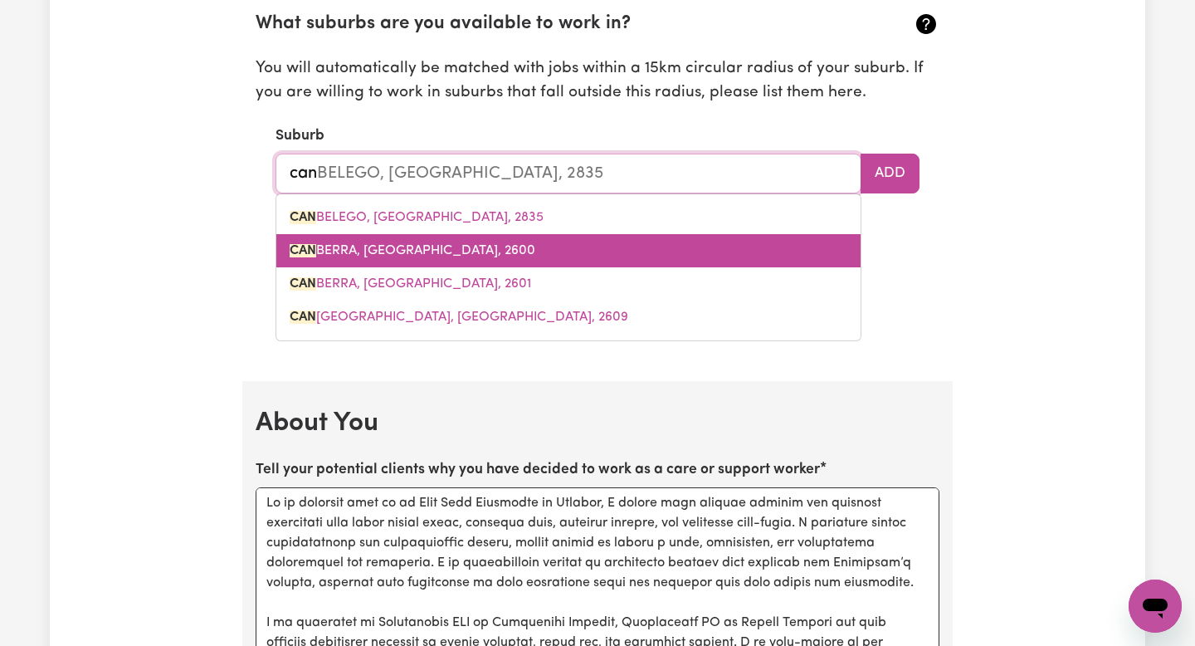
click at [616, 259] on link "CAN BERRA, [GEOGRAPHIC_DATA], 2600" at bounding box center [568, 250] width 584 height 33
type input "[GEOGRAPHIC_DATA], [GEOGRAPHIC_DATA], 2600"
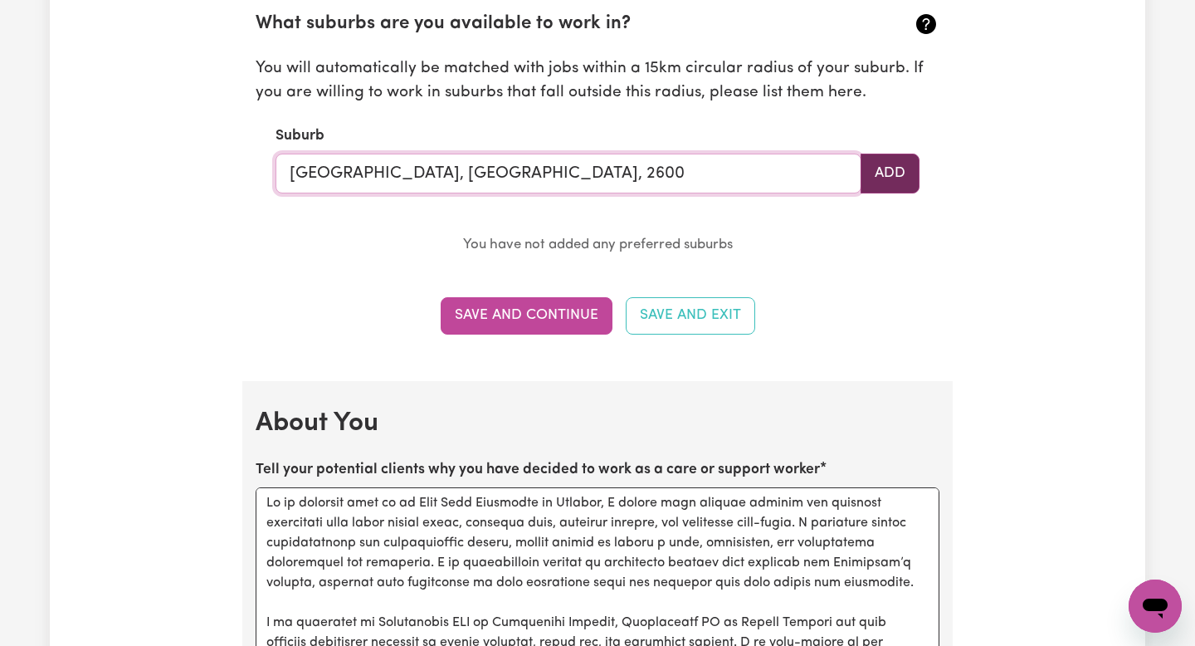
type input "[GEOGRAPHIC_DATA], [GEOGRAPHIC_DATA], 2600"
click at [902, 191] on button "Add" at bounding box center [890, 174] width 59 height 40
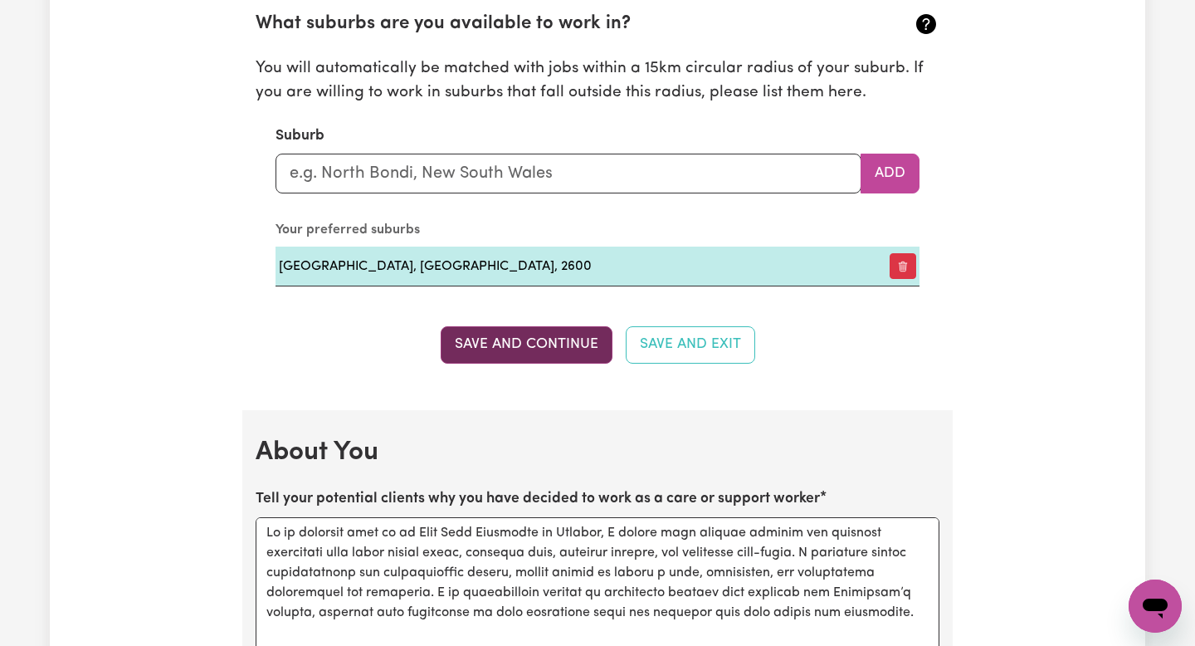
click at [462, 360] on button "Save and Continue" at bounding box center [527, 344] width 172 height 37
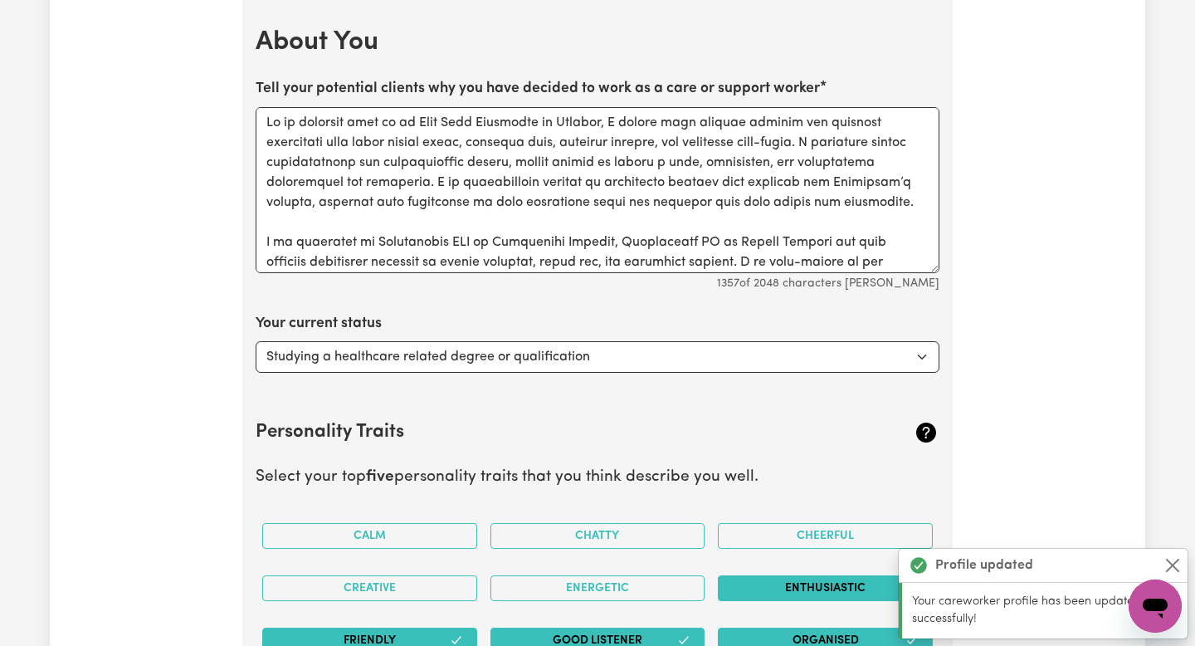
scroll to position [1931, 0]
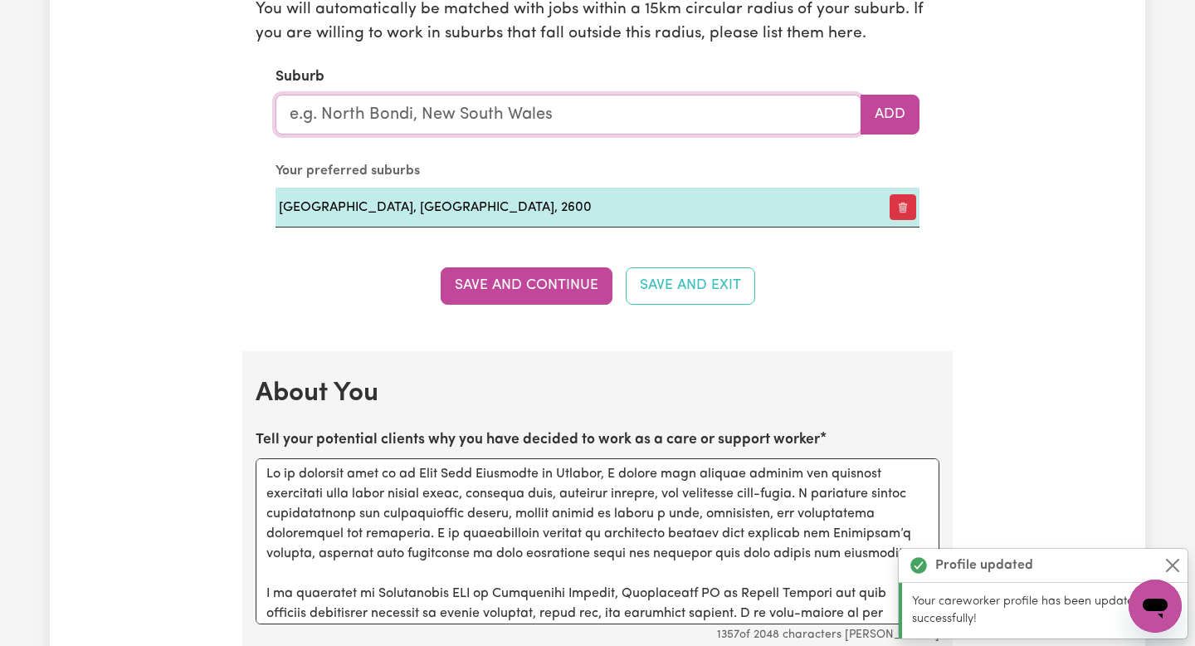
click at [551, 120] on input "text" at bounding box center [569, 115] width 586 height 40
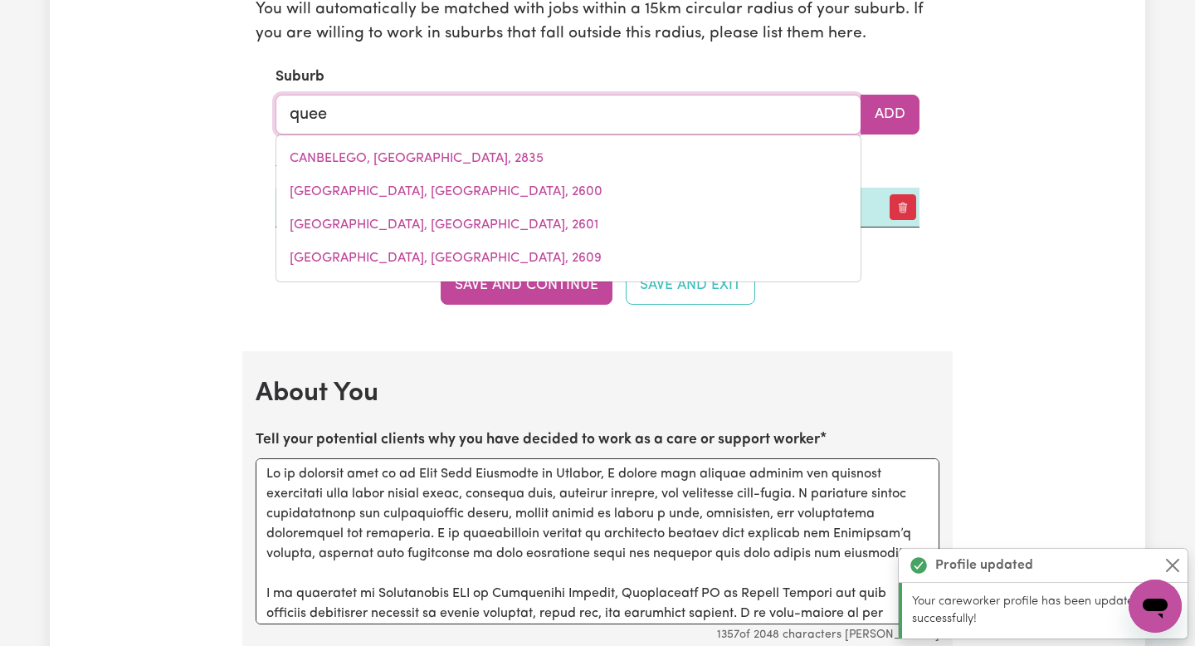
type input "queen"
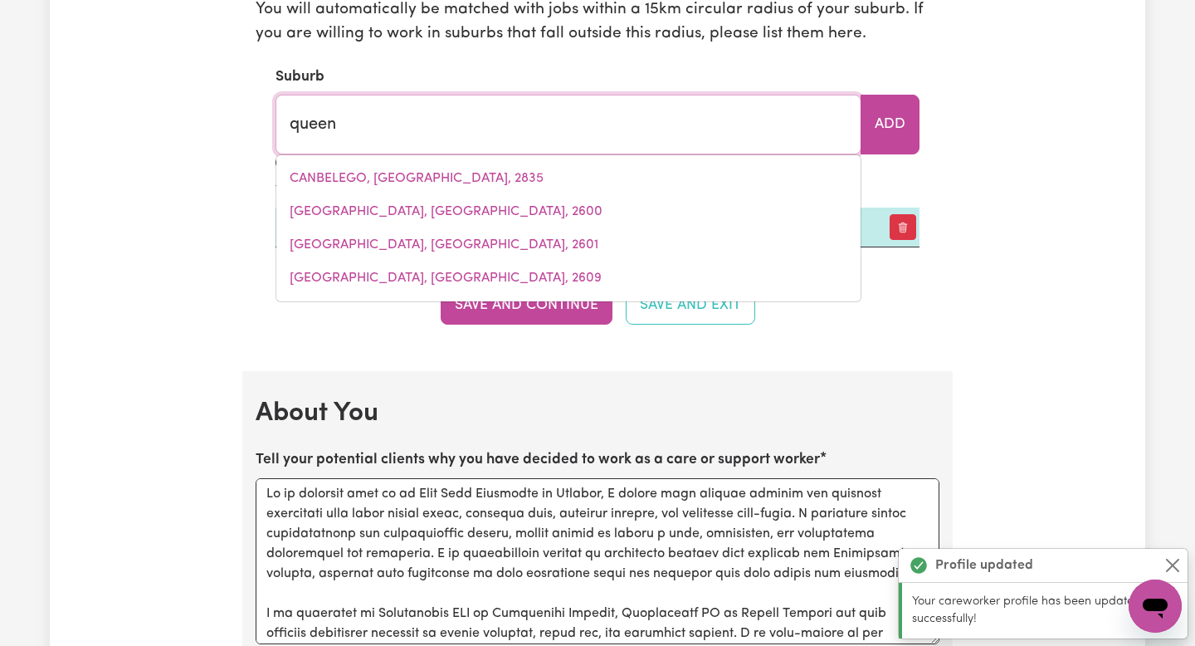
type input "[GEOGRAPHIC_DATA], [GEOGRAPHIC_DATA], 4805"
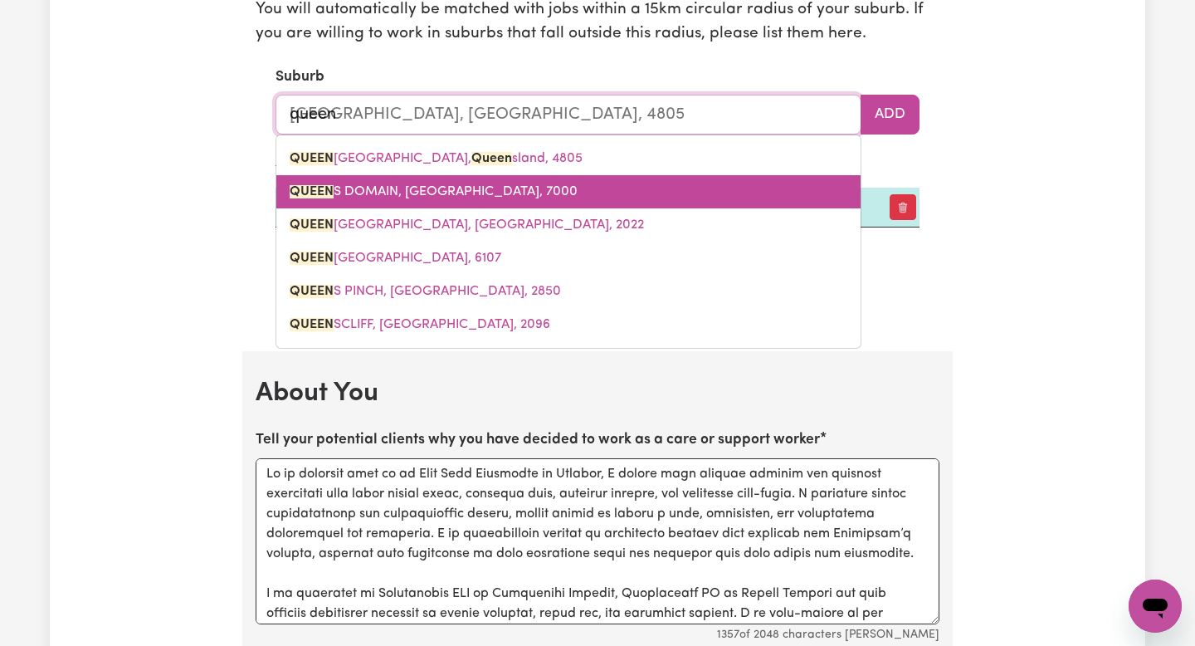
type input "queenb"
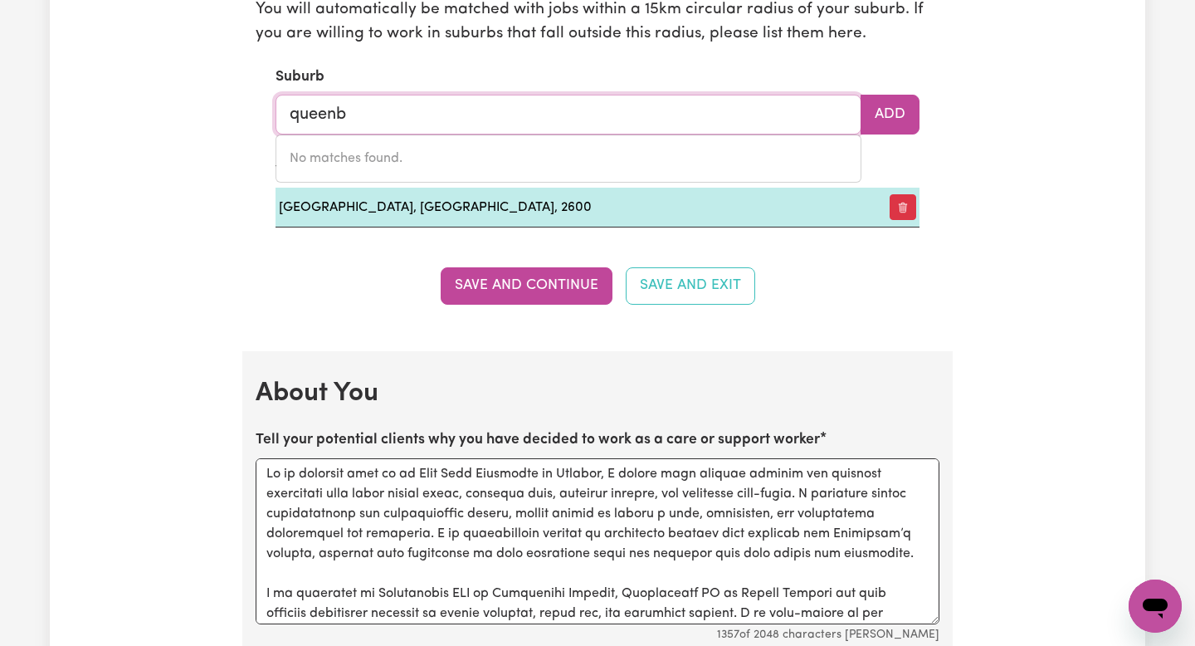
type input "queen"
type input "[GEOGRAPHIC_DATA], [GEOGRAPHIC_DATA], 4805"
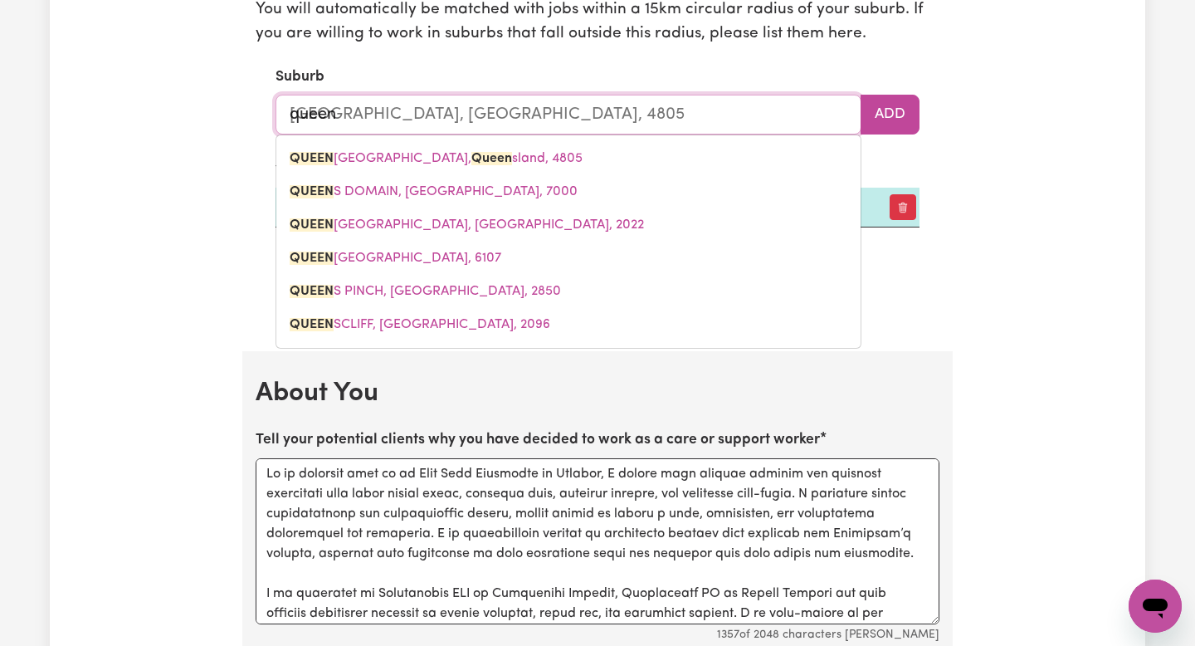
type input "quee"
type input "[GEOGRAPHIC_DATA], [GEOGRAPHIC_DATA], 4805"
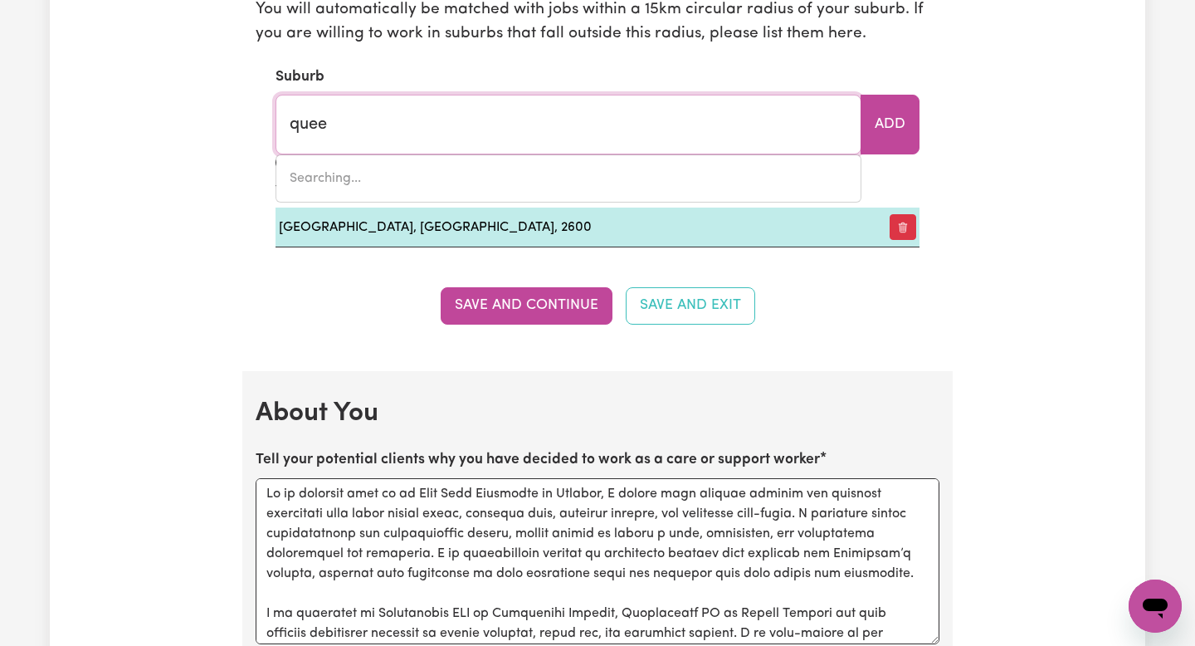
type input "[GEOGRAPHIC_DATA], [GEOGRAPHIC_DATA], 4805"
type input "que"
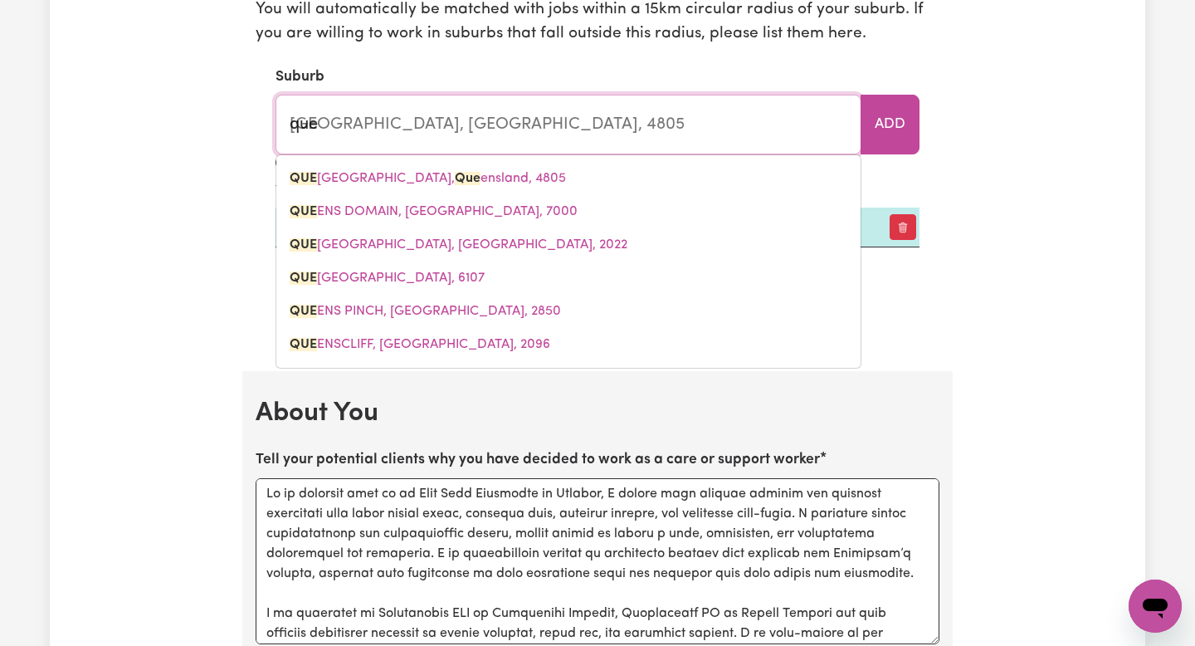
type input "queANBEYAN, [GEOGRAPHIC_DATA], 2620"
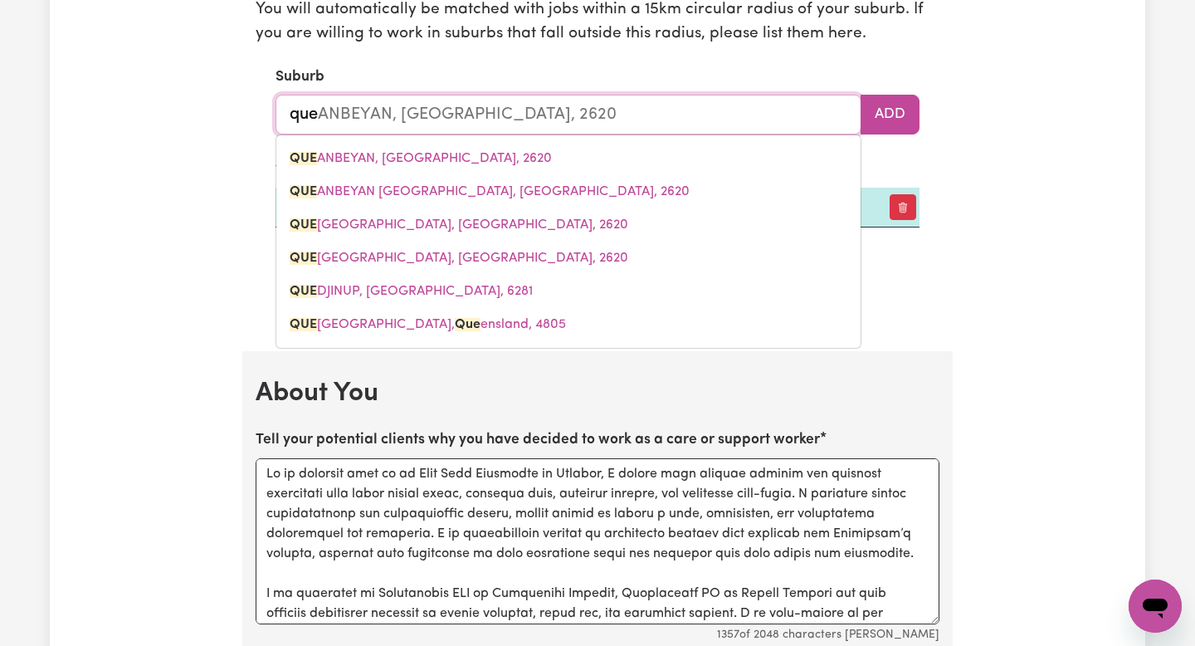
type input "quea"
type input "queaNBEYAN, [GEOGRAPHIC_DATA], 2620"
type input "quean"
type input "queanBEYAN, [GEOGRAPHIC_DATA], 2620"
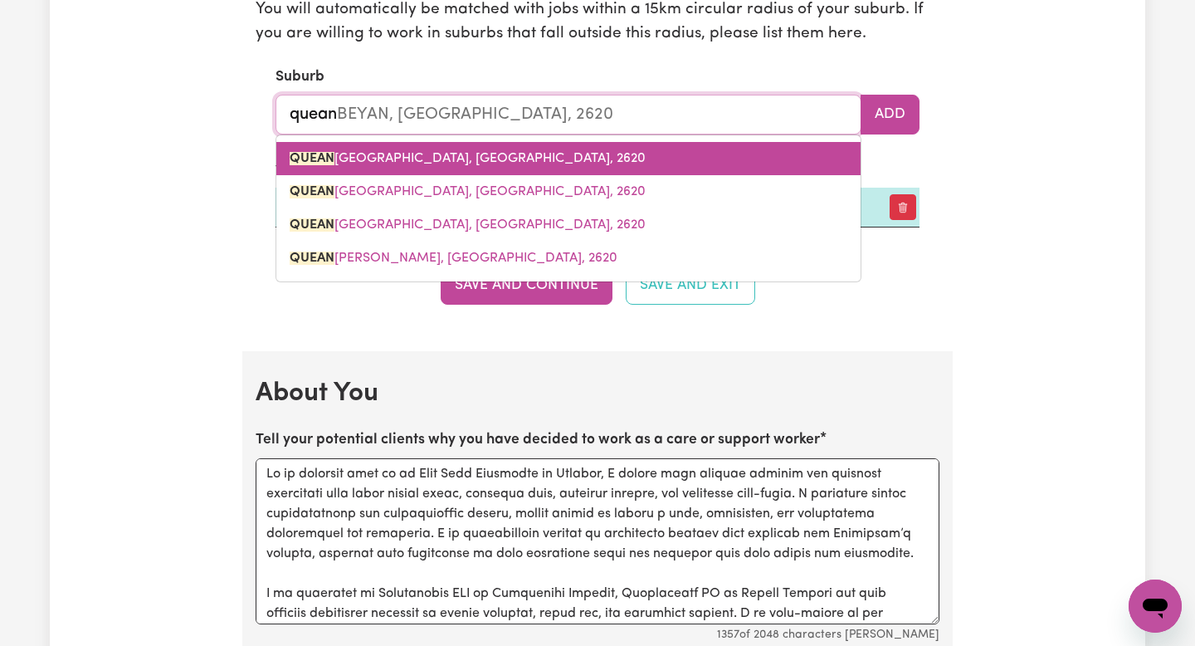
click at [518, 159] on span "[PERSON_NAME], [GEOGRAPHIC_DATA], 2620" at bounding box center [468, 158] width 356 height 13
type input "QUEANBEYAN, [GEOGRAPHIC_DATA], 2620"
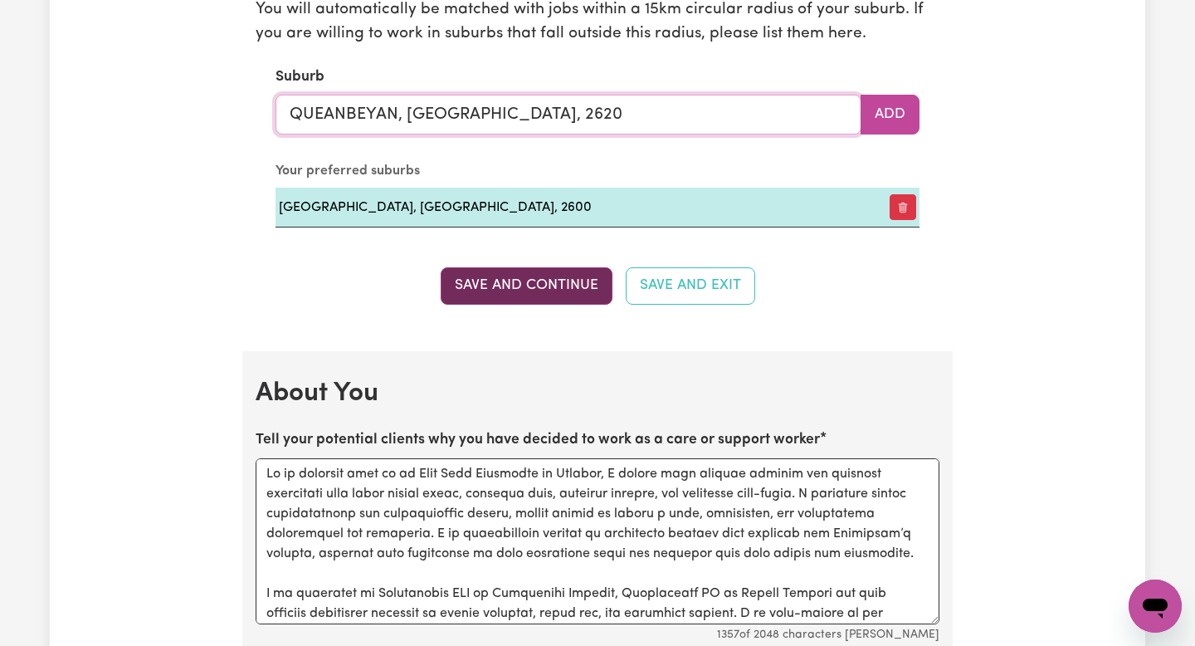
type input "QUEANBEYAN, [GEOGRAPHIC_DATA], 2620"
click at [590, 288] on button "Save and Continue" at bounding box center [527, 285] width 172 height 37
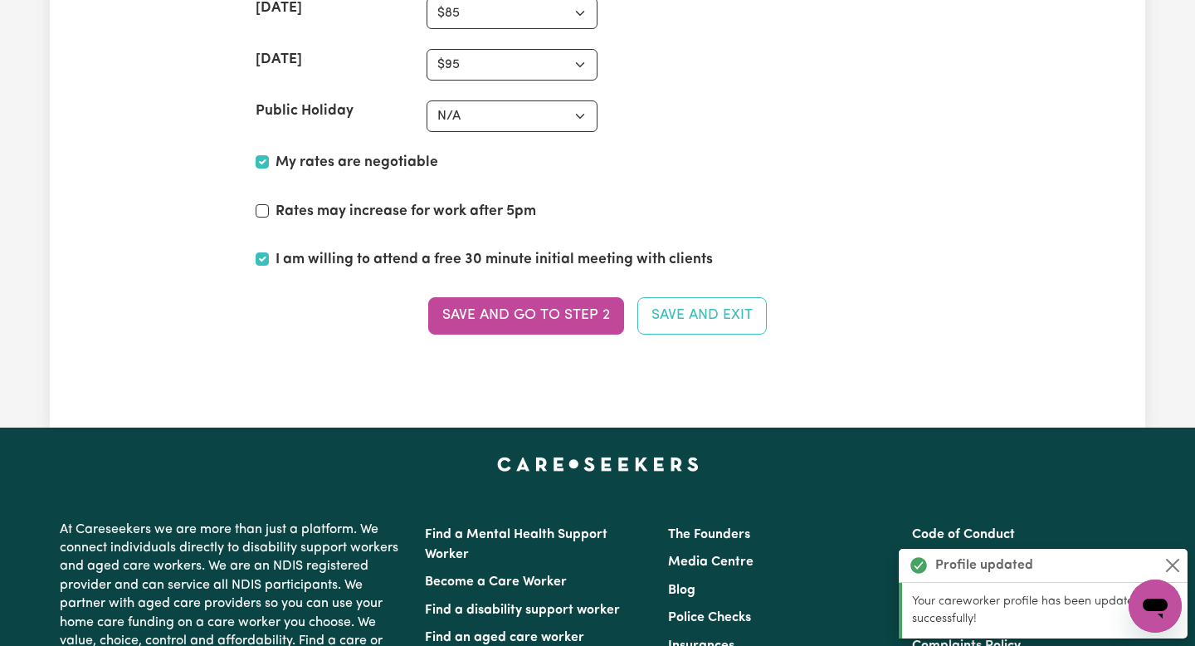
scroll to position [4145, 0]
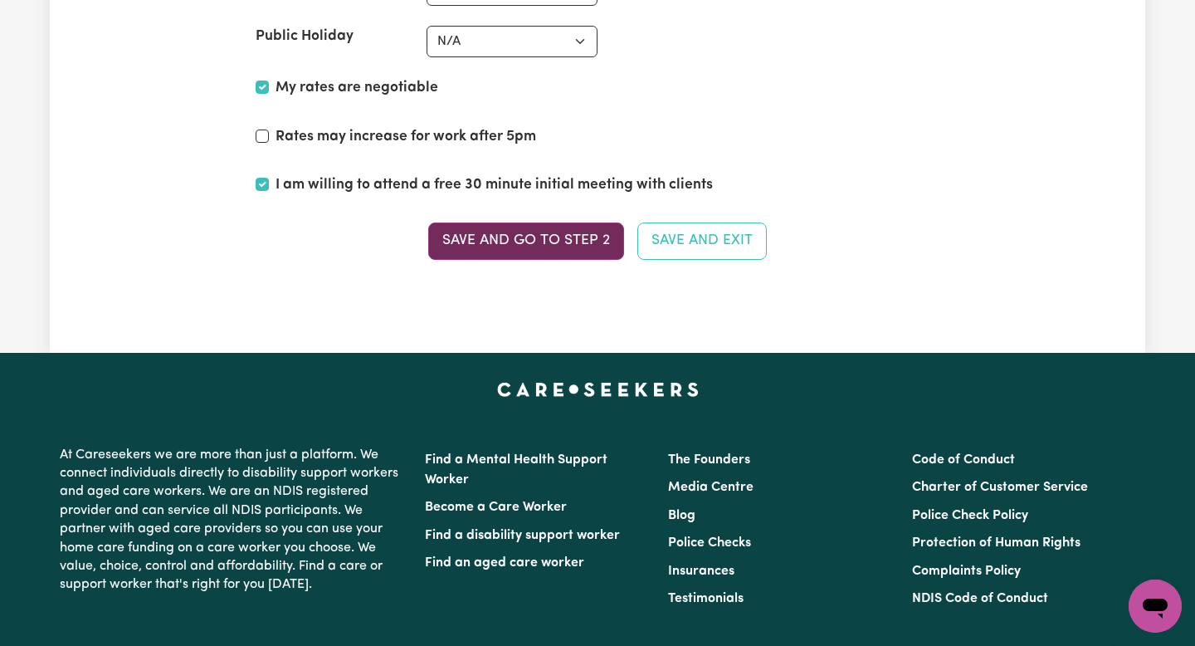
click at [559, 251] on button "Save and go to Step 2" at bounding box center [526, 240] width 196 height 37
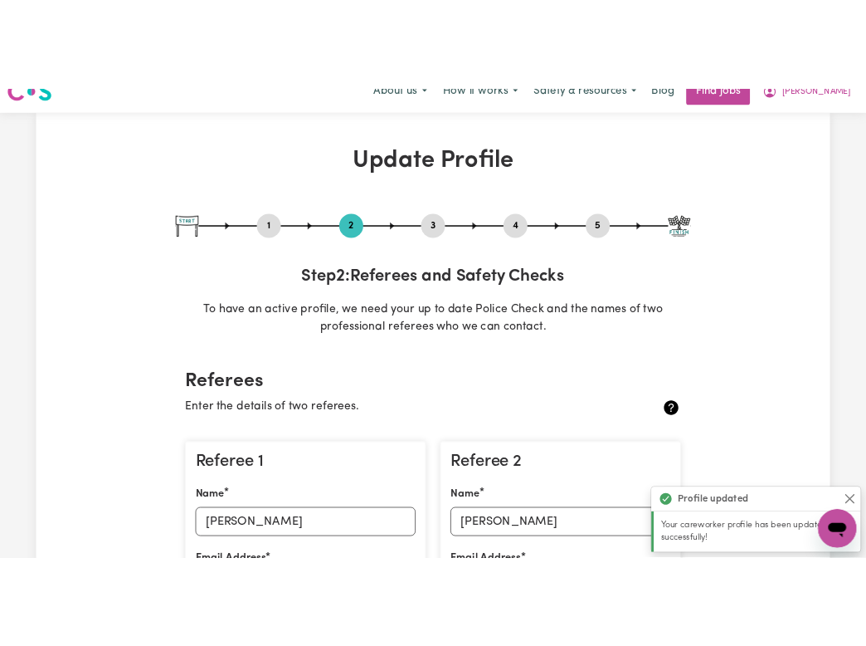
scroll to position [34, 0]
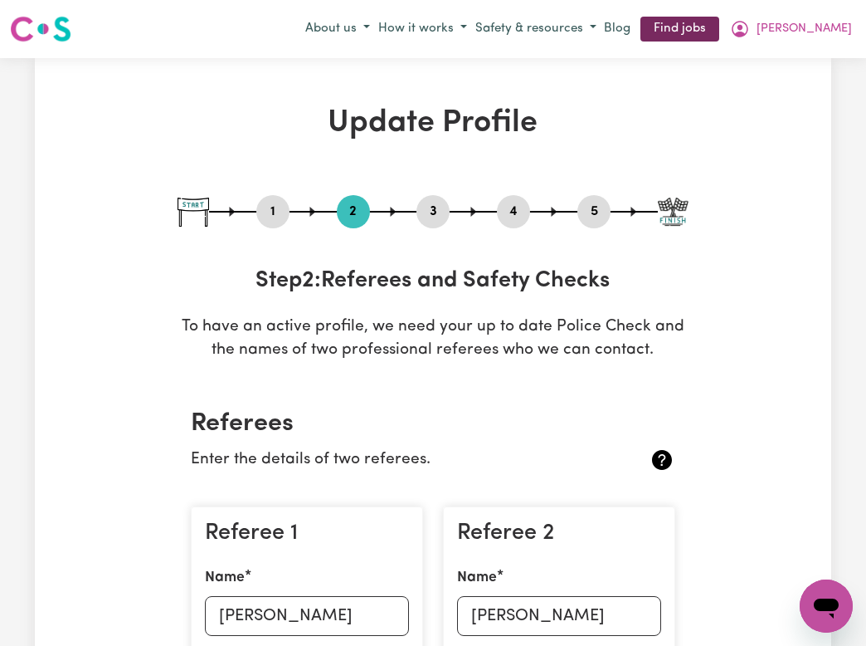
click at [720, 32] on link "Find jobs" at bounding box center [680, 30] width 79 height 26
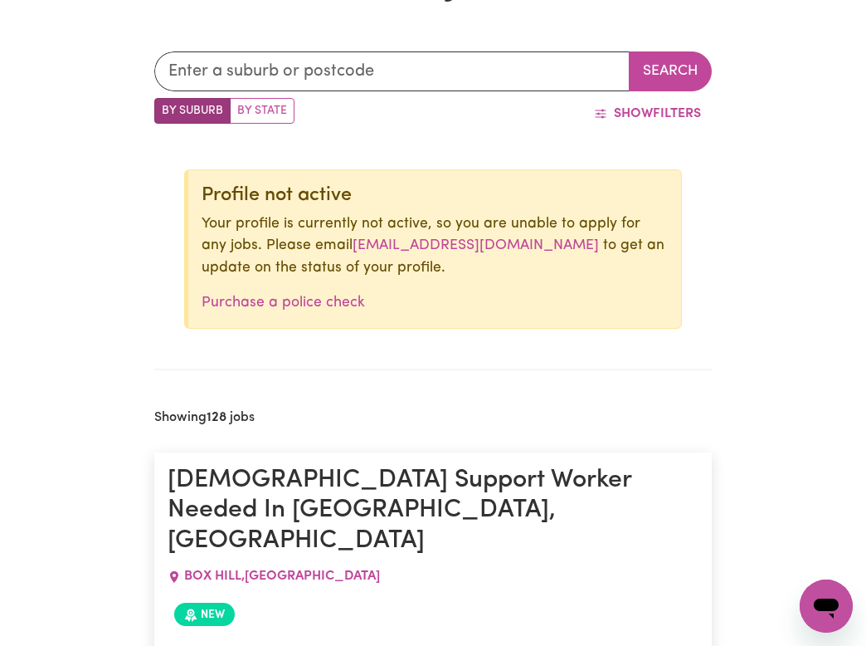
scroll to position [420, 0]
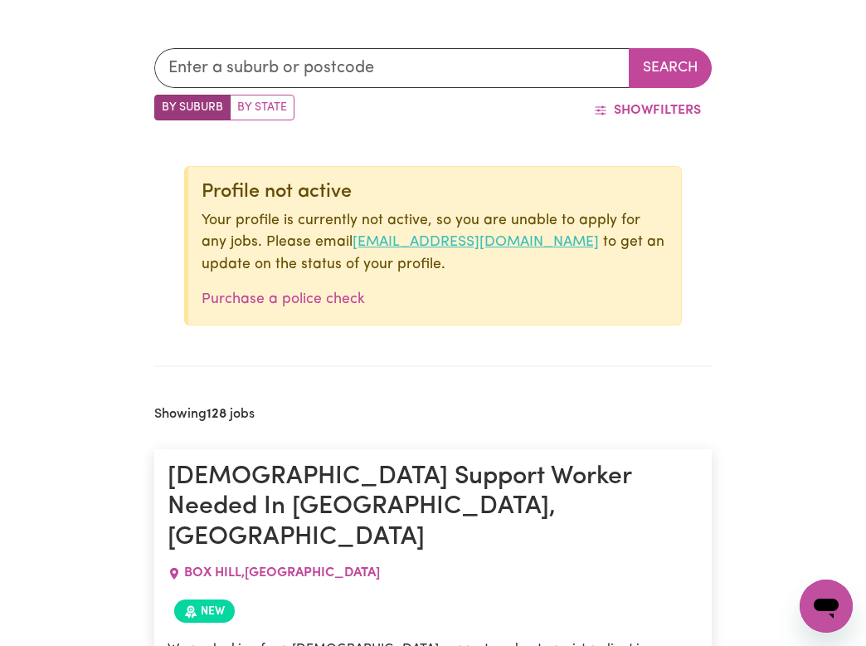
click at [353, 237] on link "[EMAIL_ADDRESS][DOMAIN_NAME]" at bounding box center [476, 242] width 247 height 14
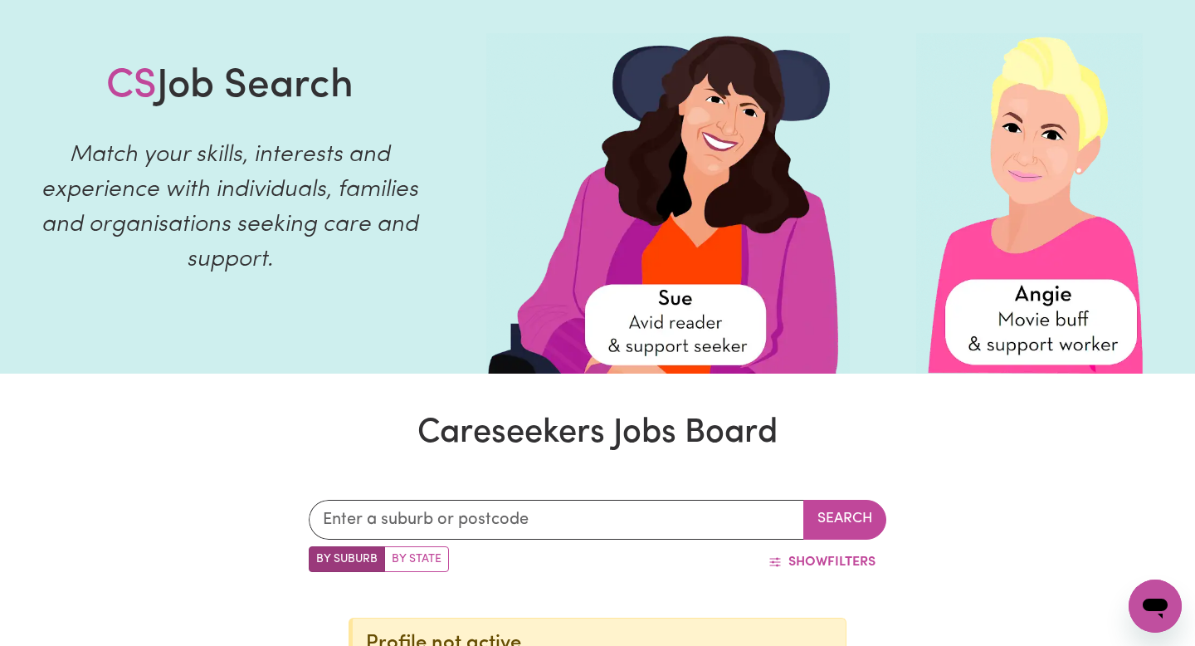
scroll to position [0, 0]
